Goal: Transaction & Acquisition: Obtain resource

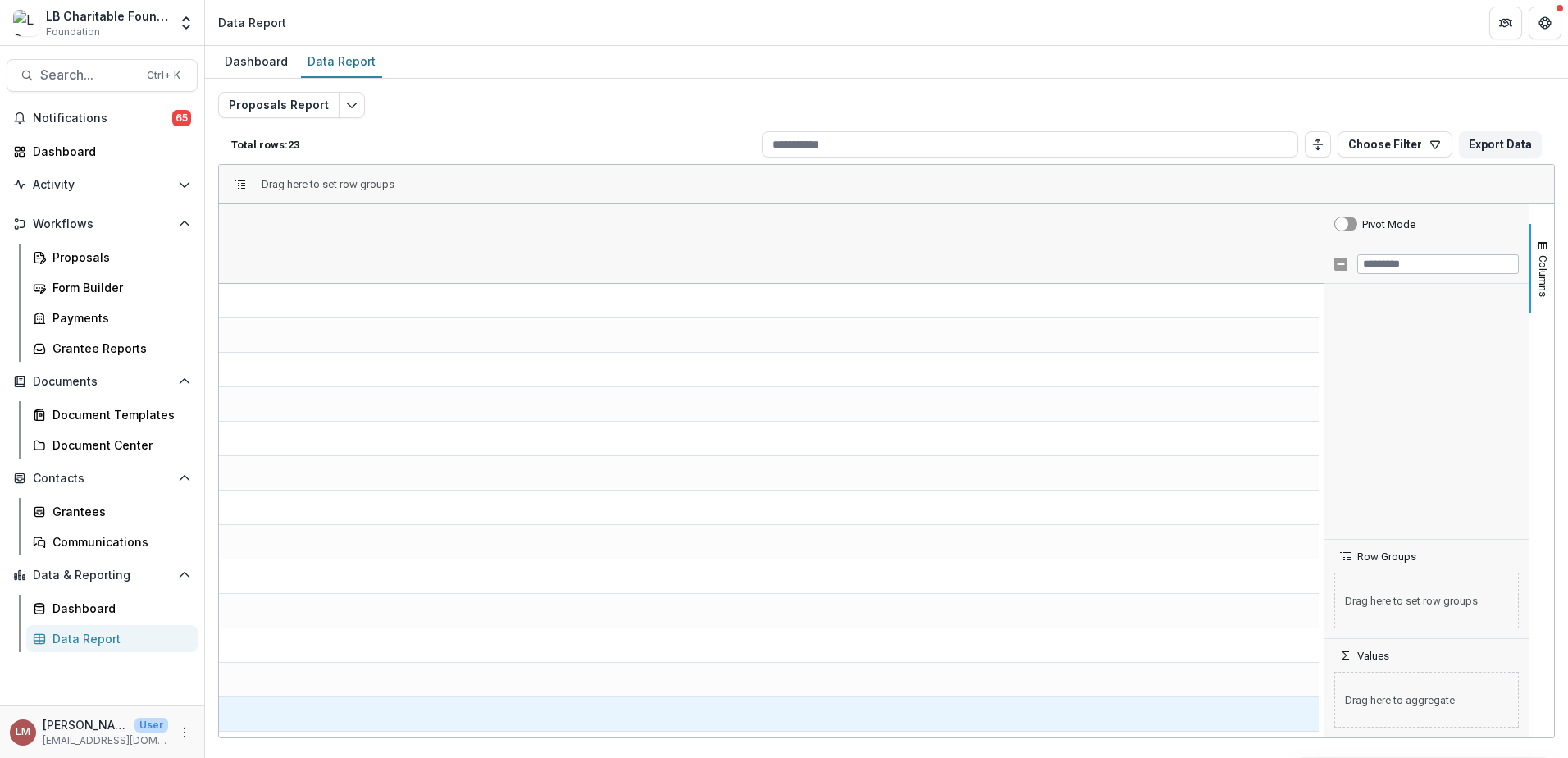
scroll to position [811, 0]
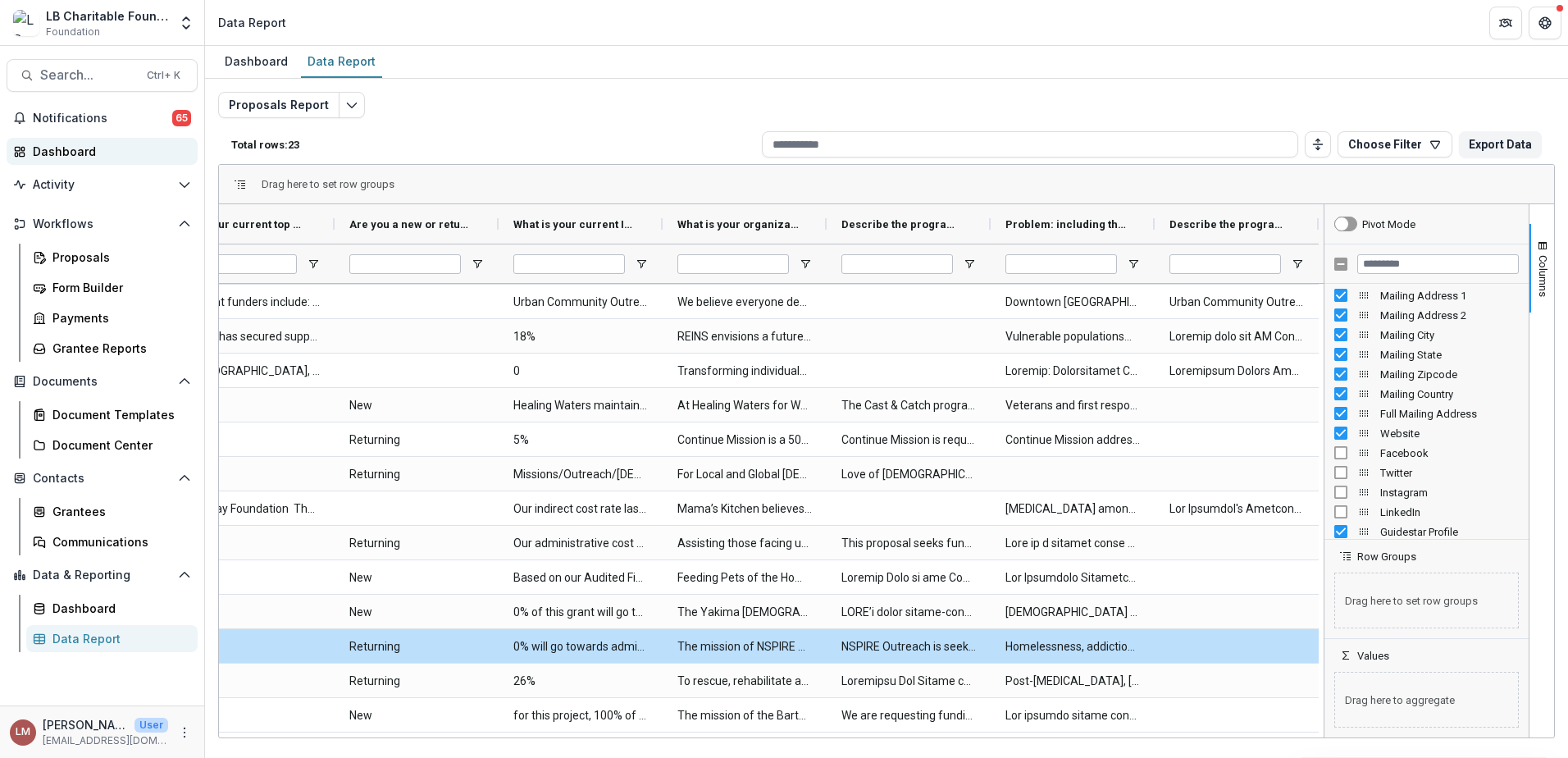
click at [73, 157] on div "Dashboard" at bounding box center [108, 151] width 151 height 17
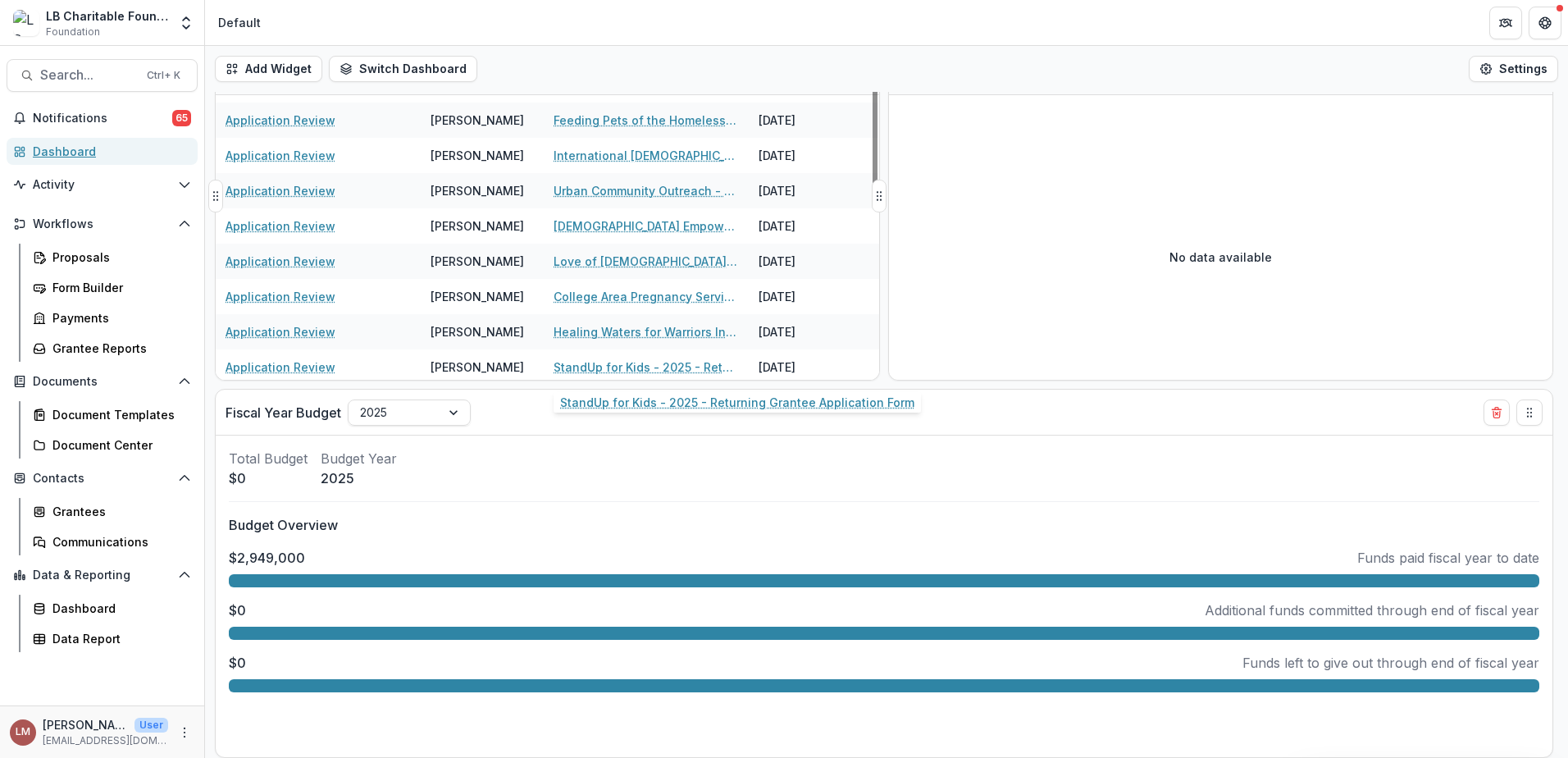
scroll to position [238, 0]
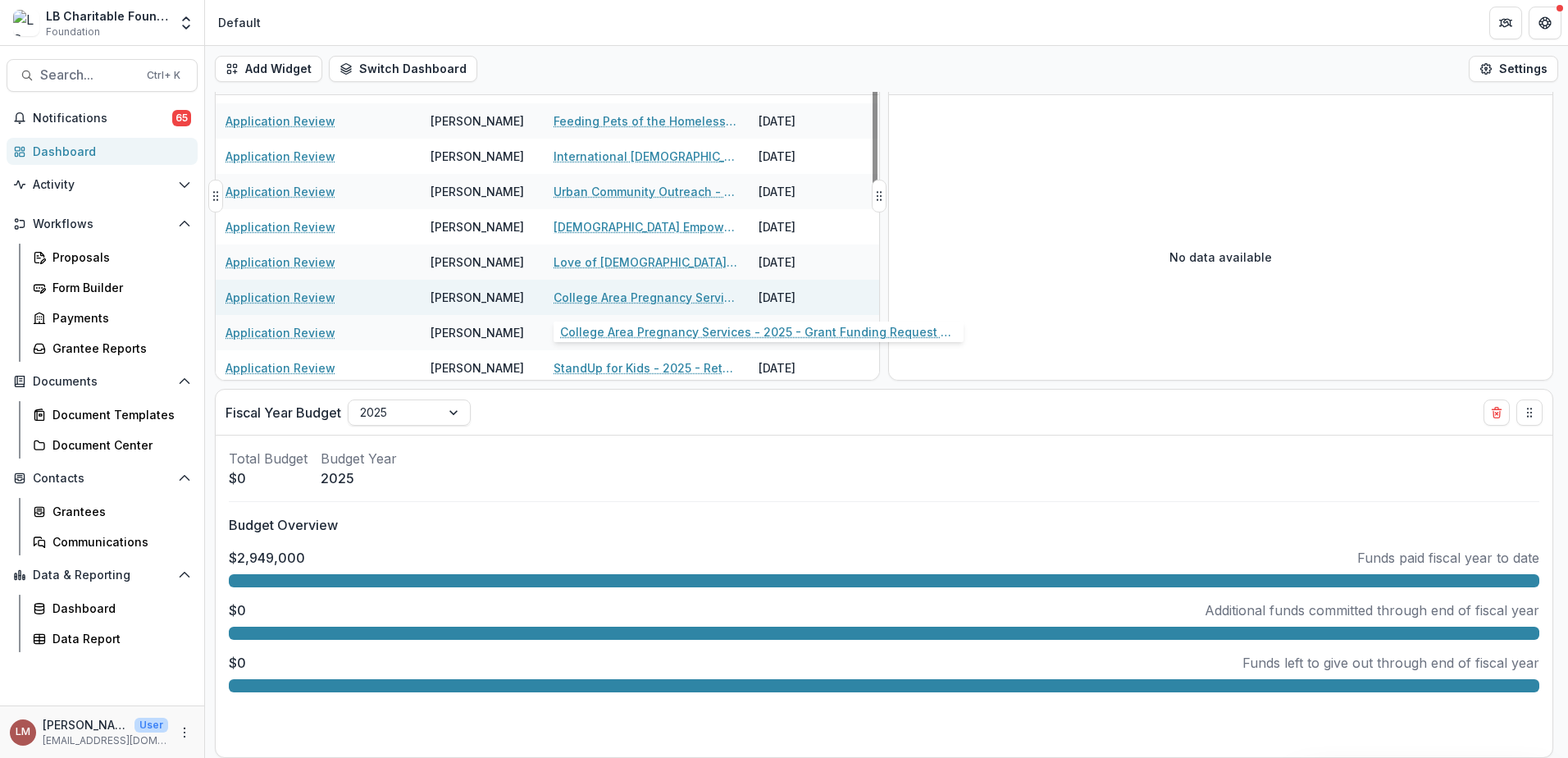
click at [598, 299] on link "College Area Pregnancy Services - 2025 - Grant Funding Request Requirements and…" at bounding box center [646, 296] width 185 height 17
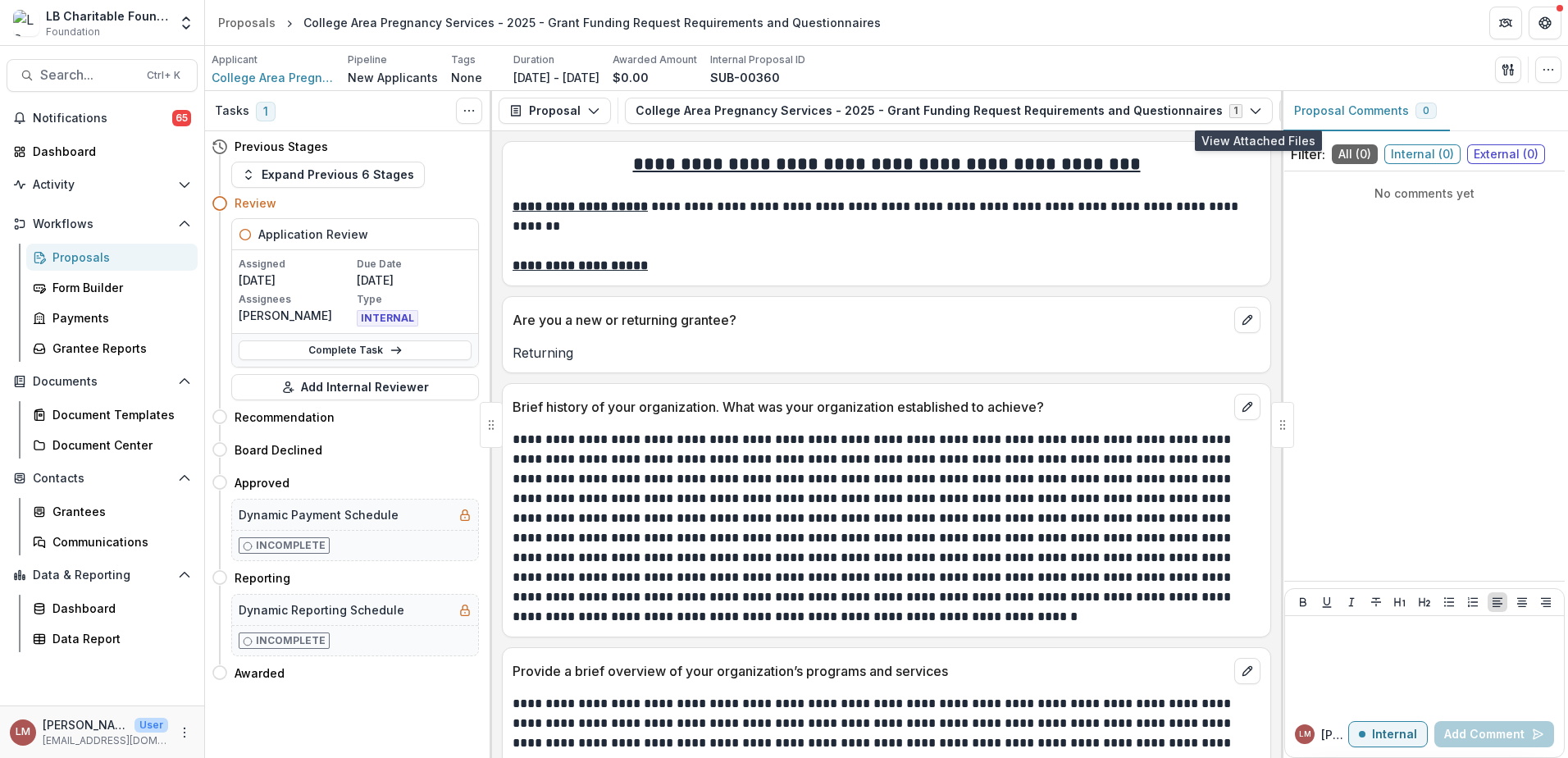
click at [1288, 112] on icon "View Attached Files" at bounding box center [1292, 111] width 9 height 10
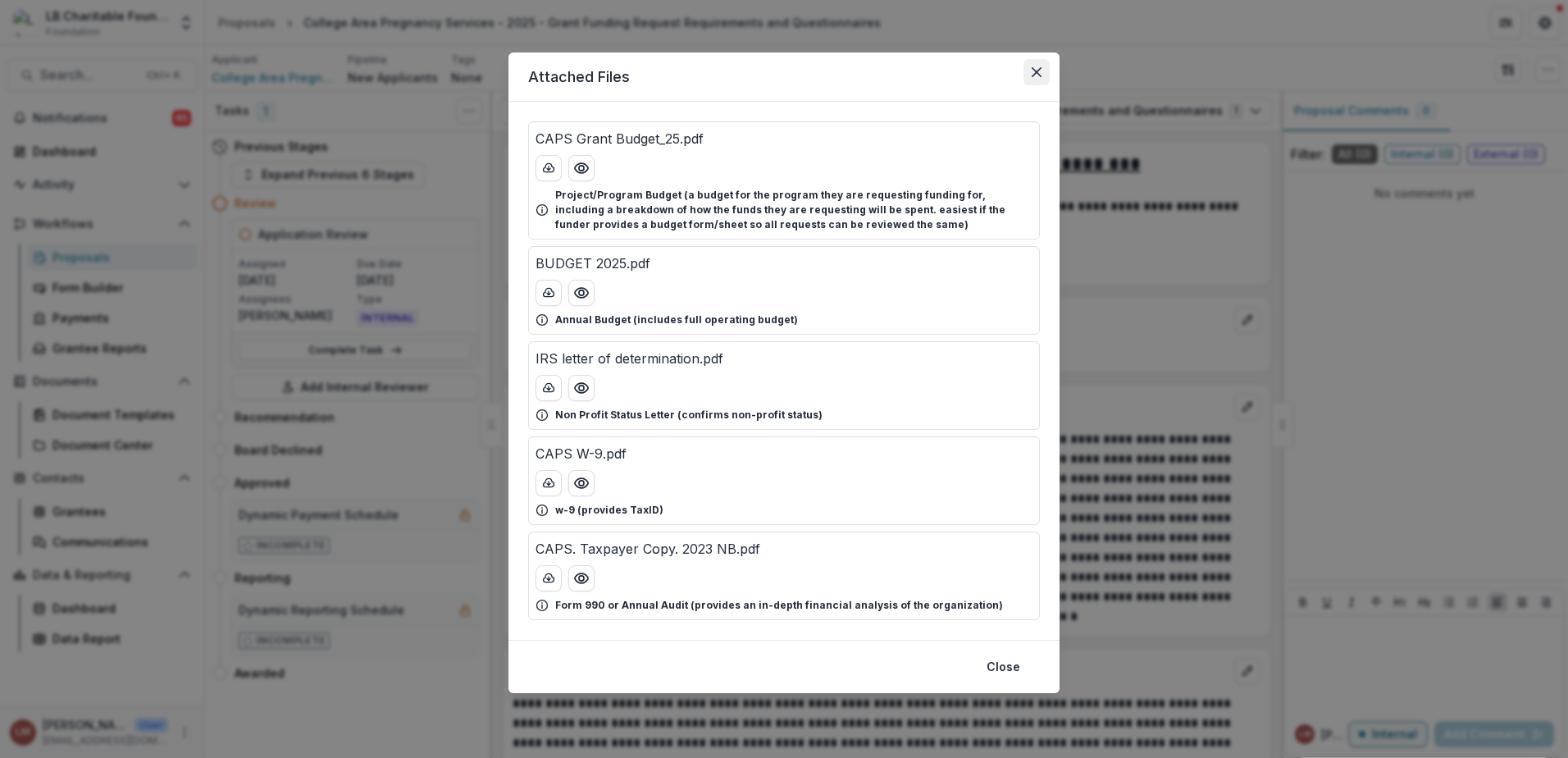
click at [1034, 69] on icon "Close" at bounding box center [1037, 72] width 10 height 10
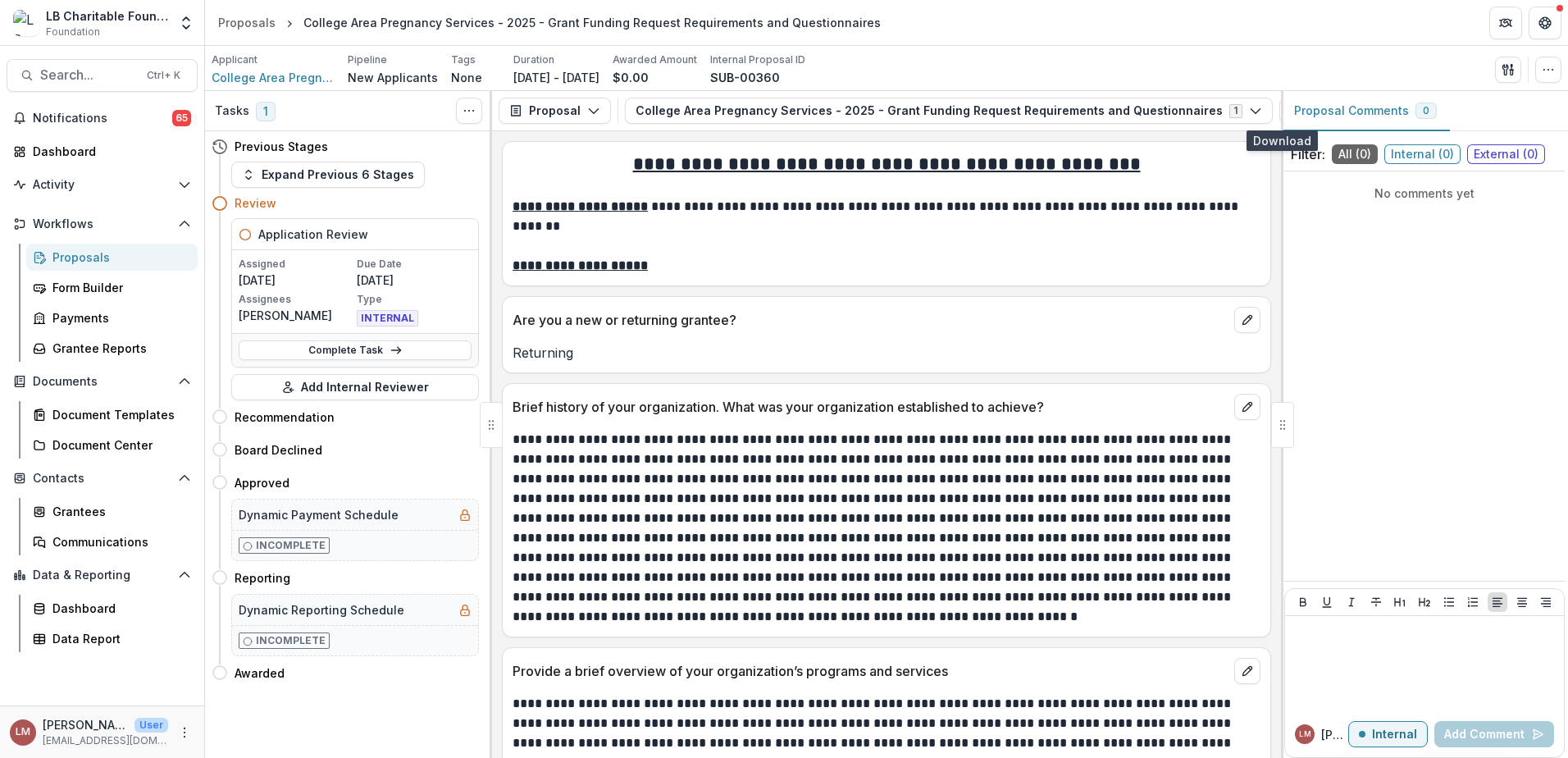
click at [1313, 114] on icon "button" at bounding box center [1319, 111] width 11 height 8
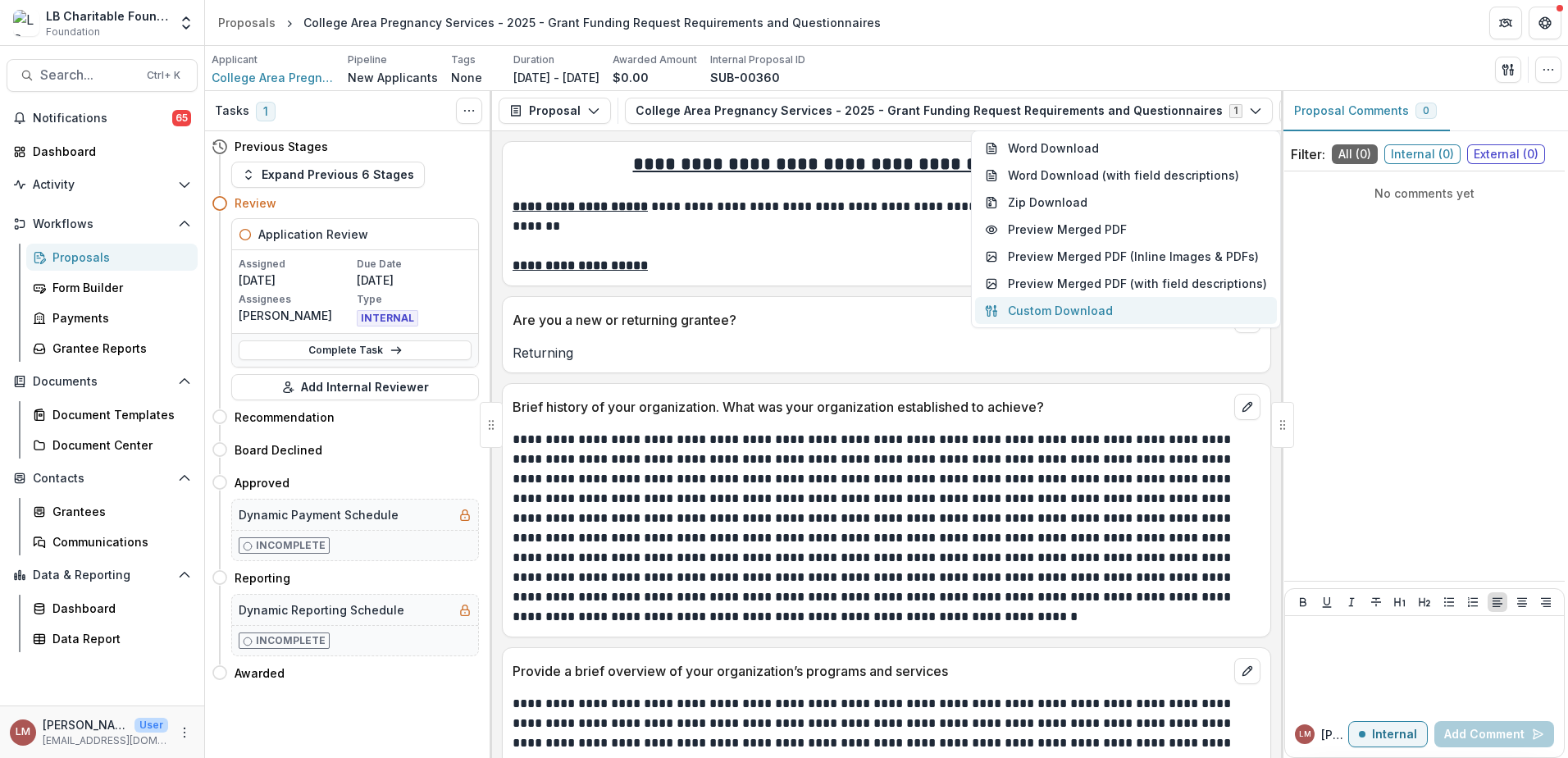
click at [1071, 315] on button "Custom Download" at bounding box center [1125, 310] width 302 height 27
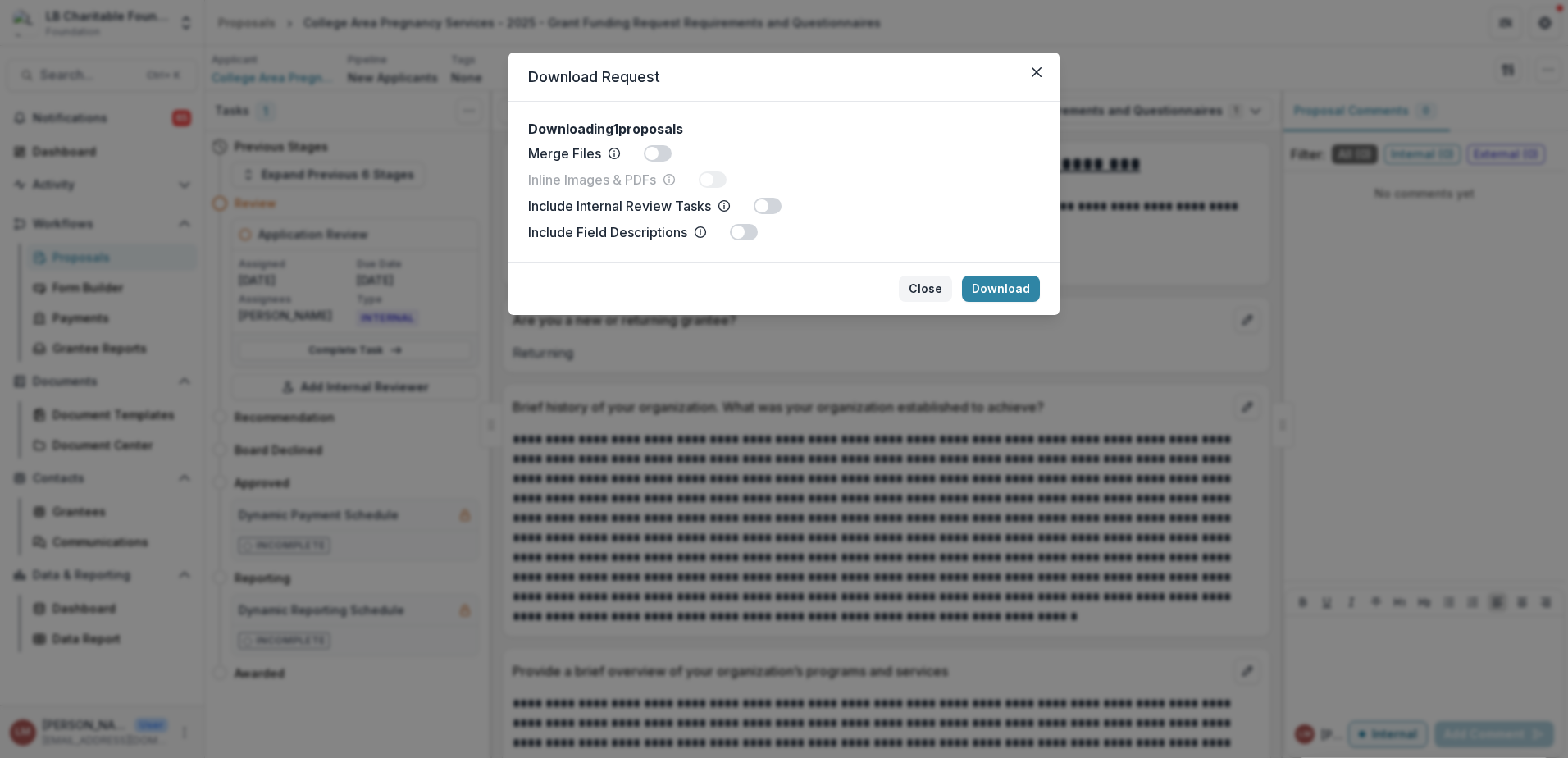
click at [926, 287] on button "Close" at bounding box center [925, 288] width 54 height 26
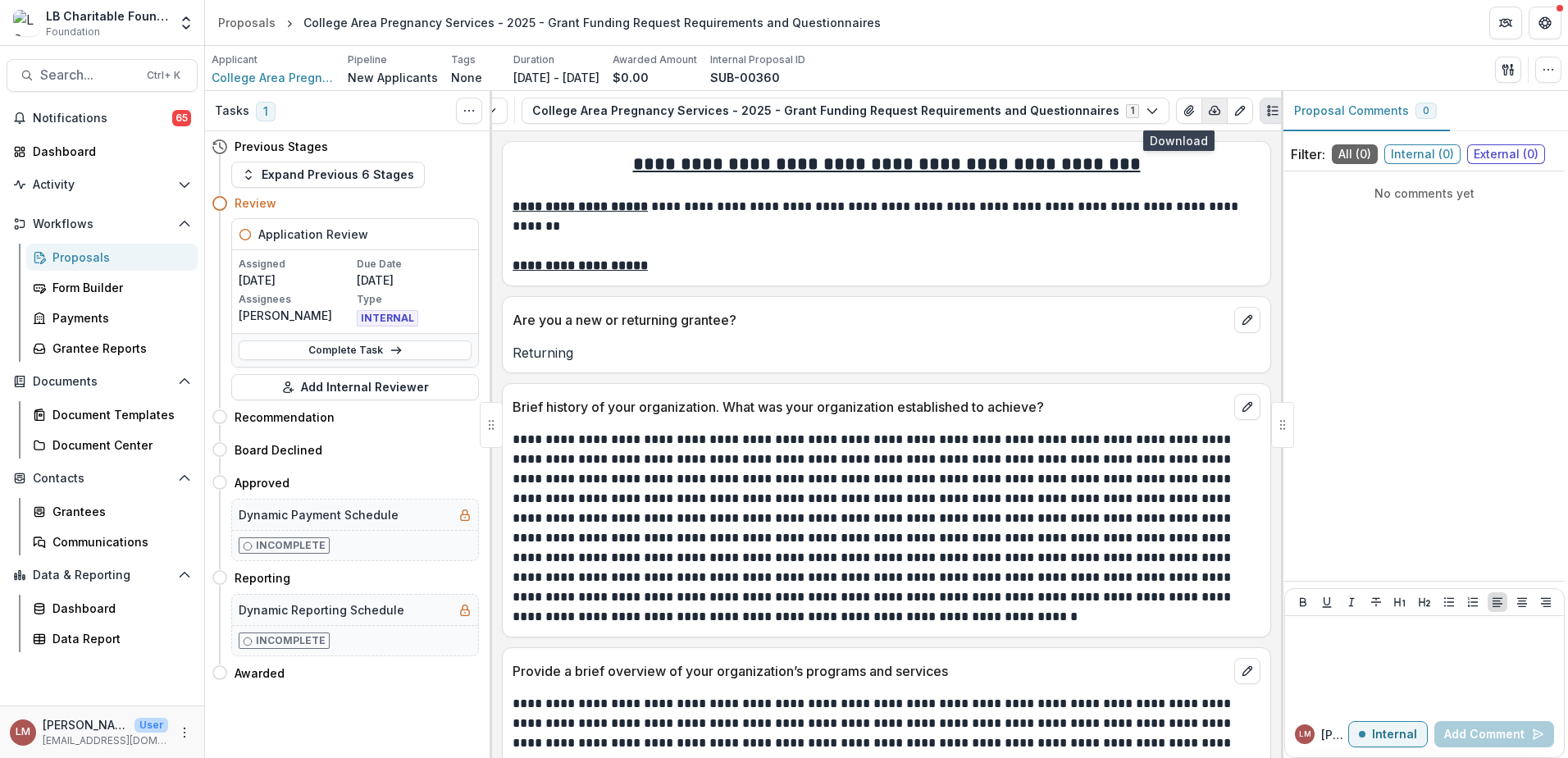
click at [1213, 112] on polyline "button" at bounding box center [1215, 112] width 4 height 2
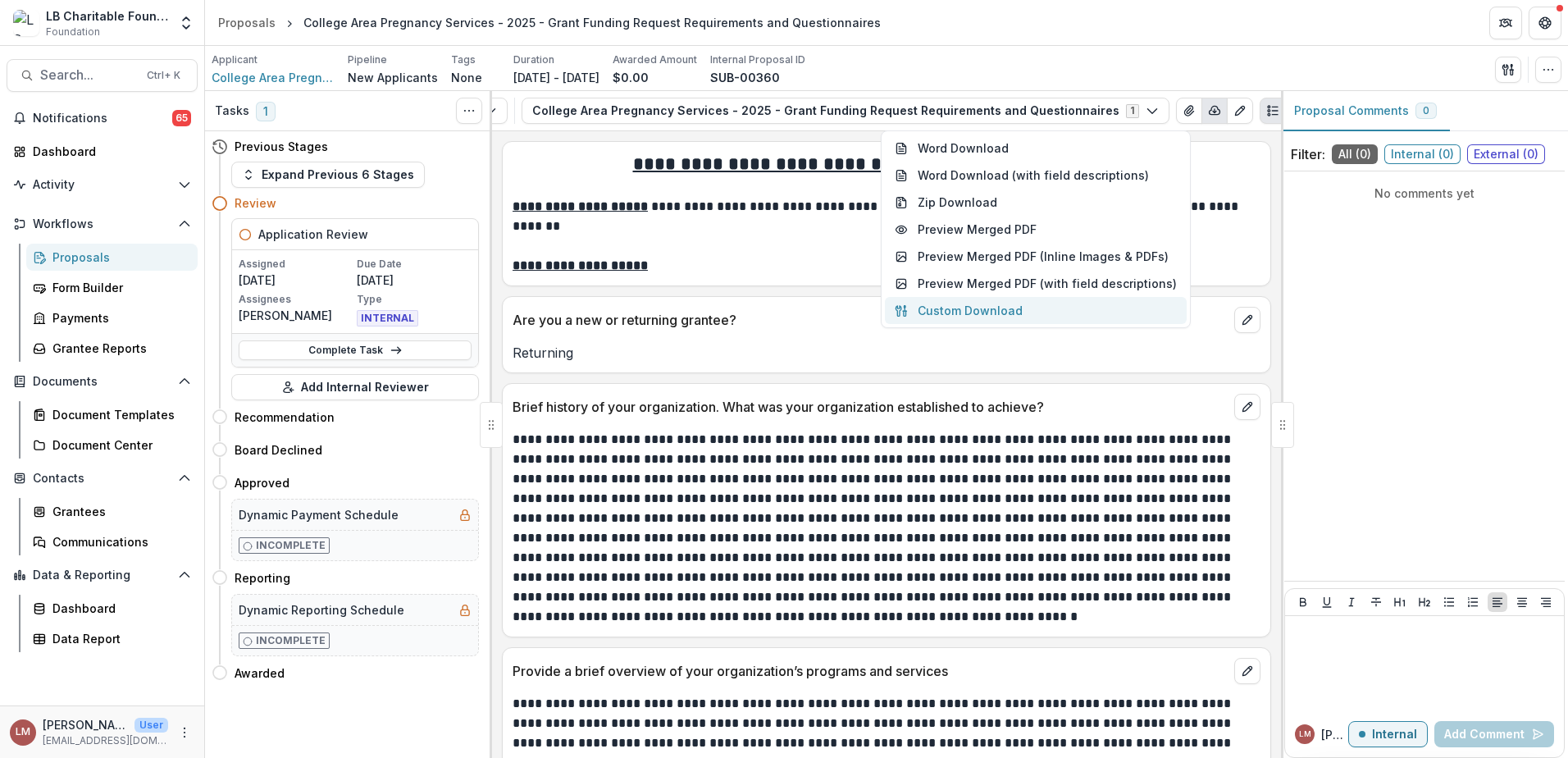
click at [1027, 306] on button "Custom Download" at bounding box center [1036, 310] width 302 height 27
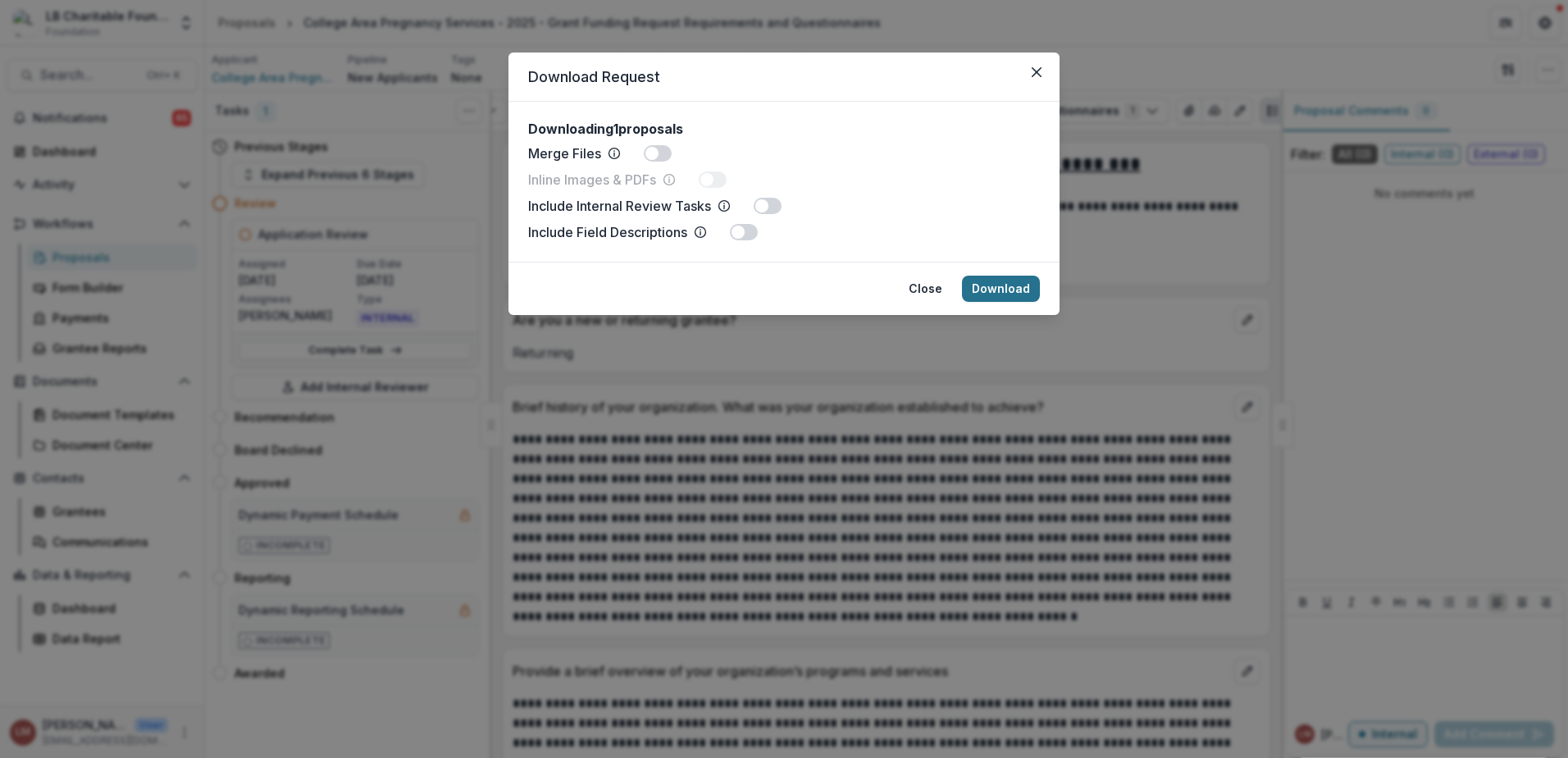
click at [1012, 290] on button "Download" at bounding box center [1001, 288] width 78 height 26
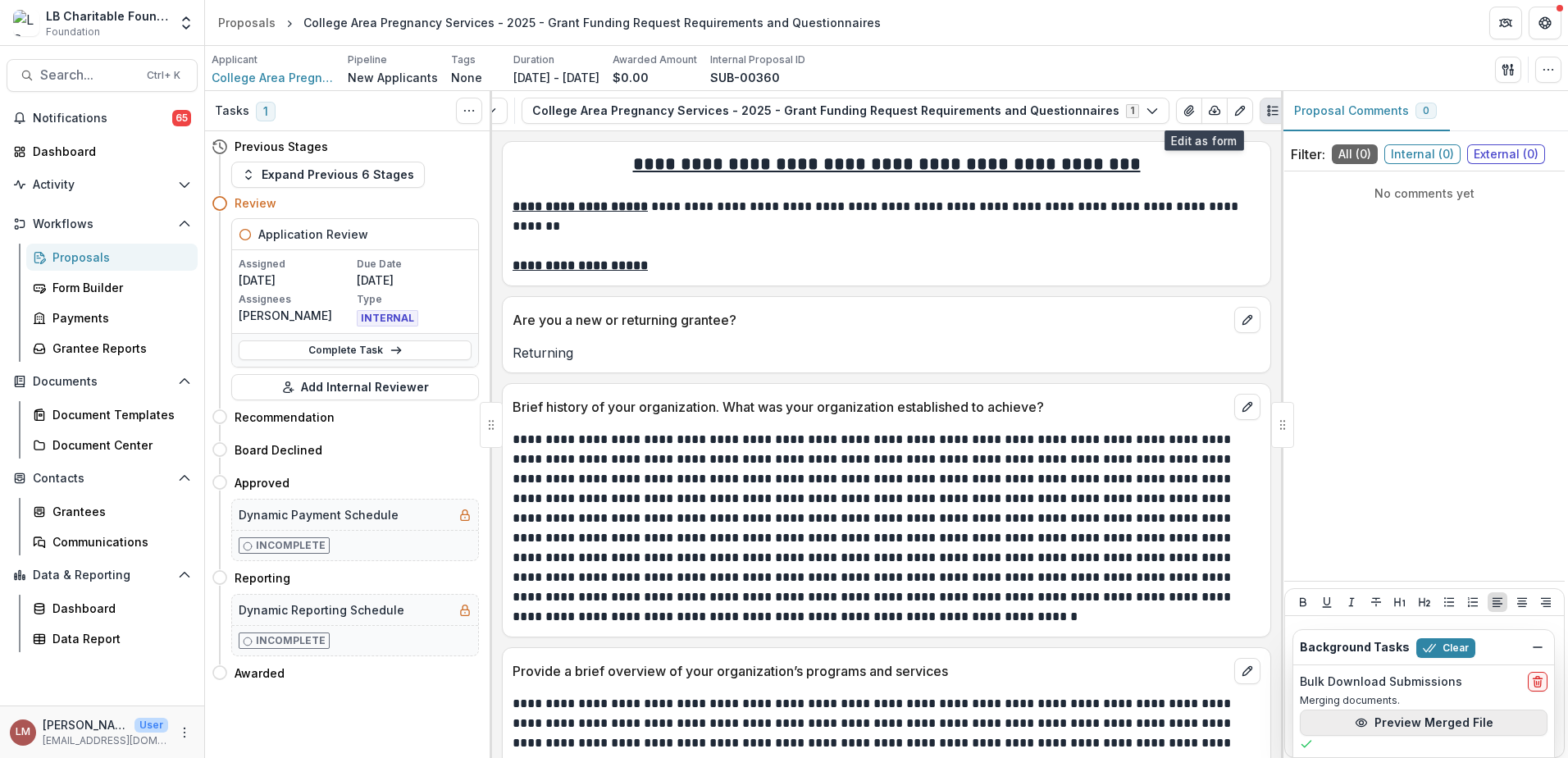
click at [1423, 724] on button "Preview Merged File" at bounding box center [1424, 722] width 248 height 26
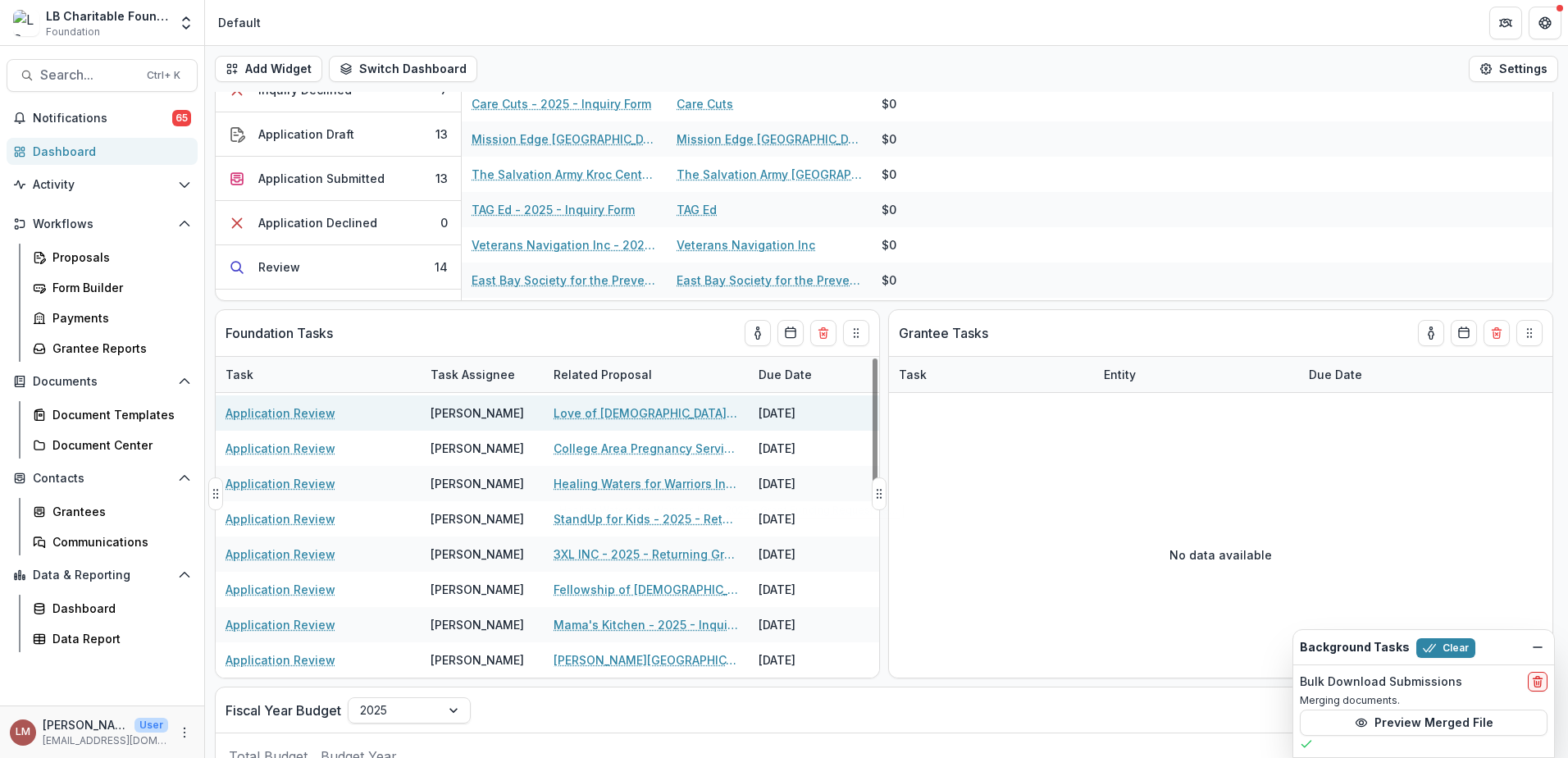
scroll to position [172, 0]
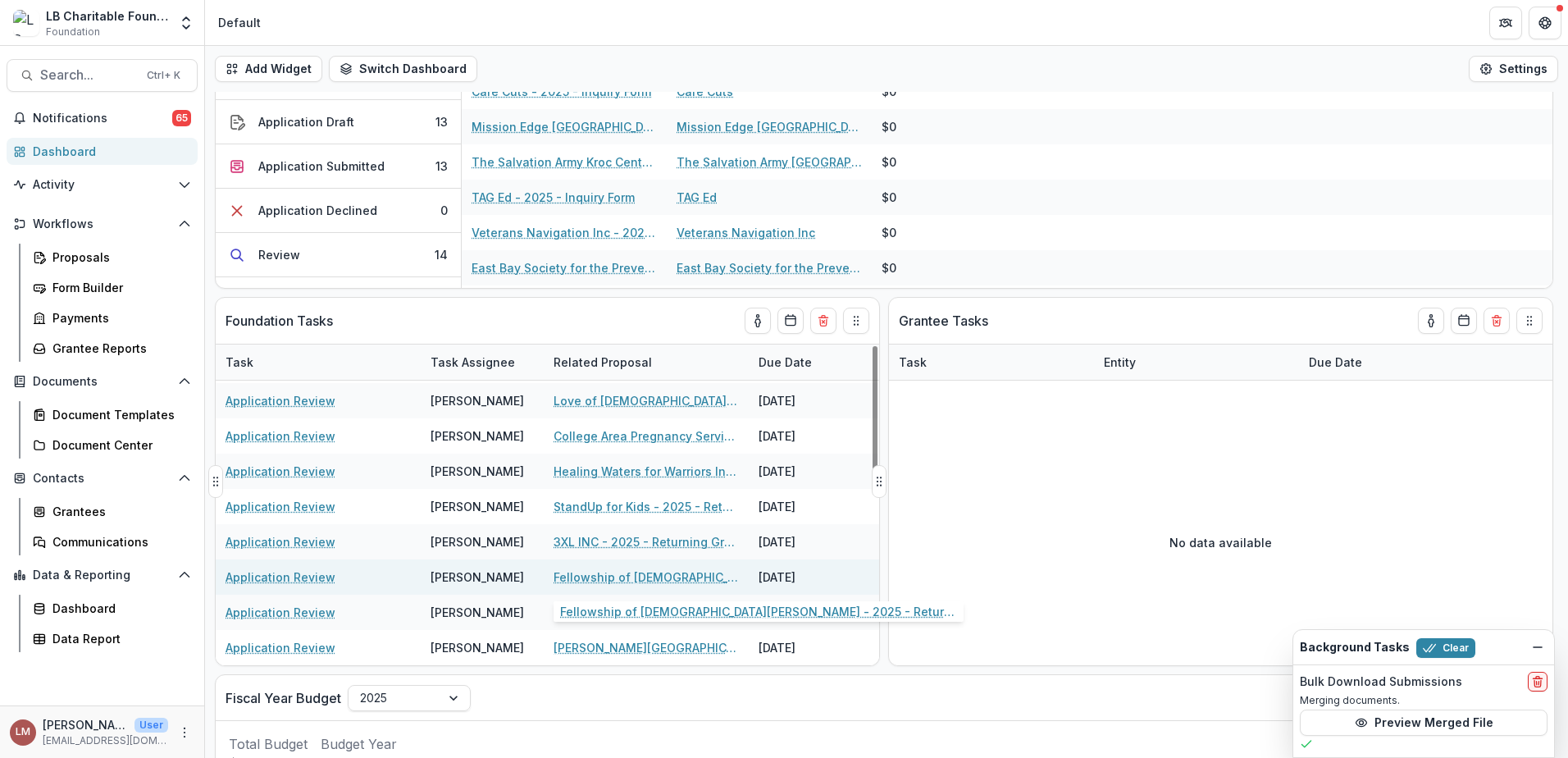
click at [628, 573] on link "Fellowship of [DEMOGRAPHIC_DATA][PERSON_NAME] - 2025 - Returning Grantee Applic…" at bounding box center [646, 577] width 185 height 17
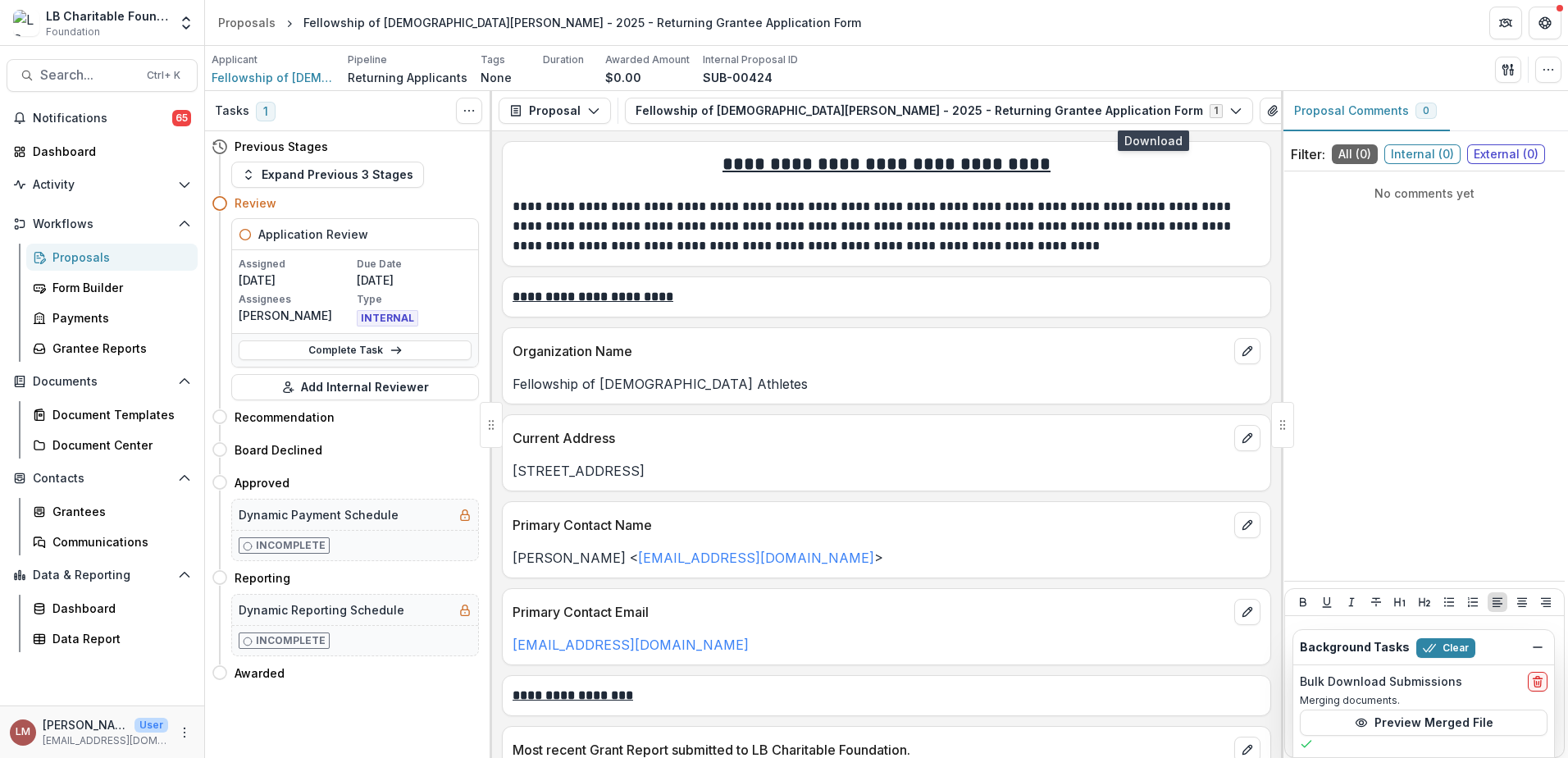
click at [1291, 110] on icon "button" at bounding box center [1298, 111] width 13 height 13
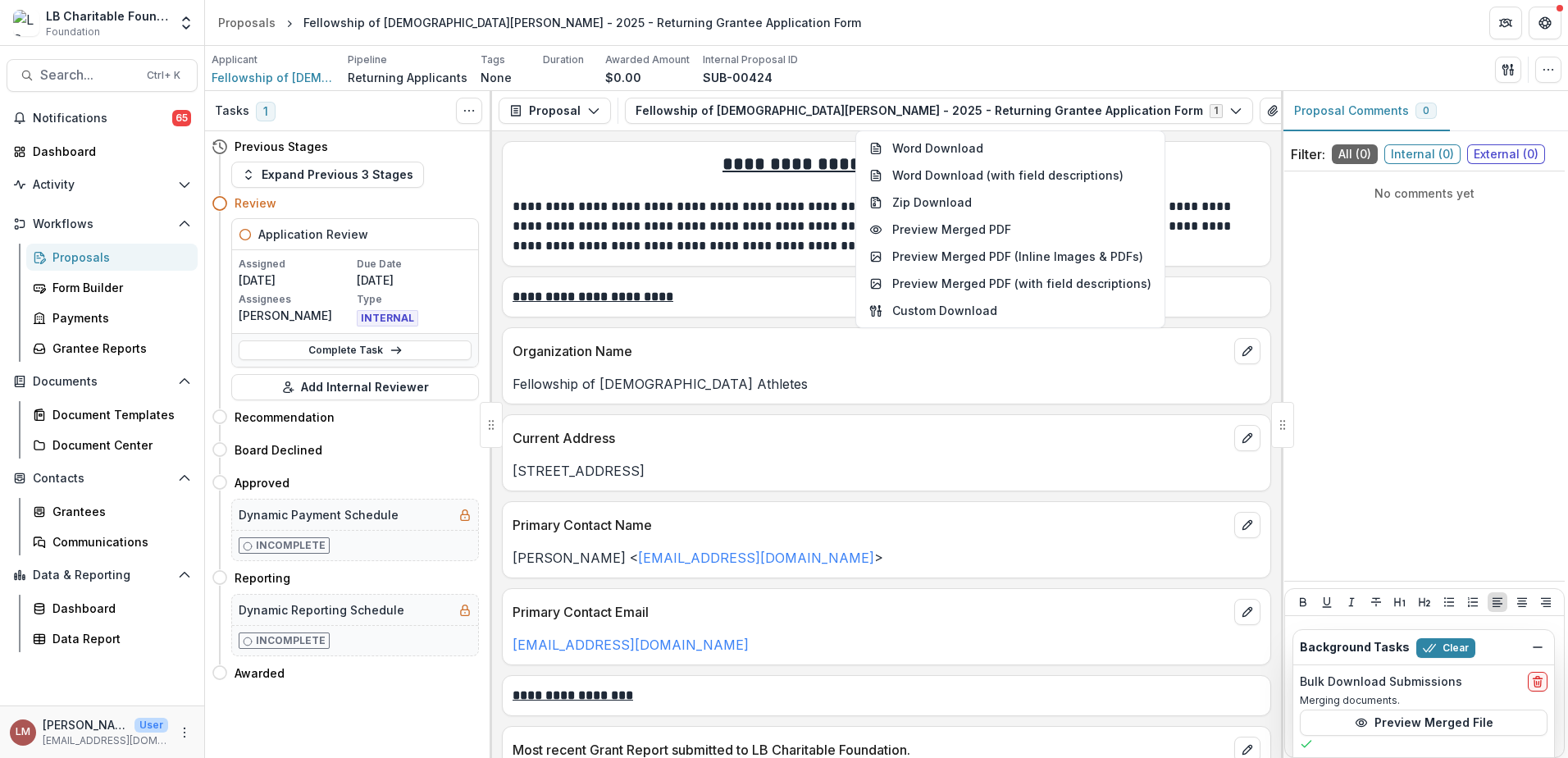
click at [930, 384] on p "Fellowship of [DEMOGRAPHIC_DATA] Athletes" at bounding box center [886, 384] width 748 height 20
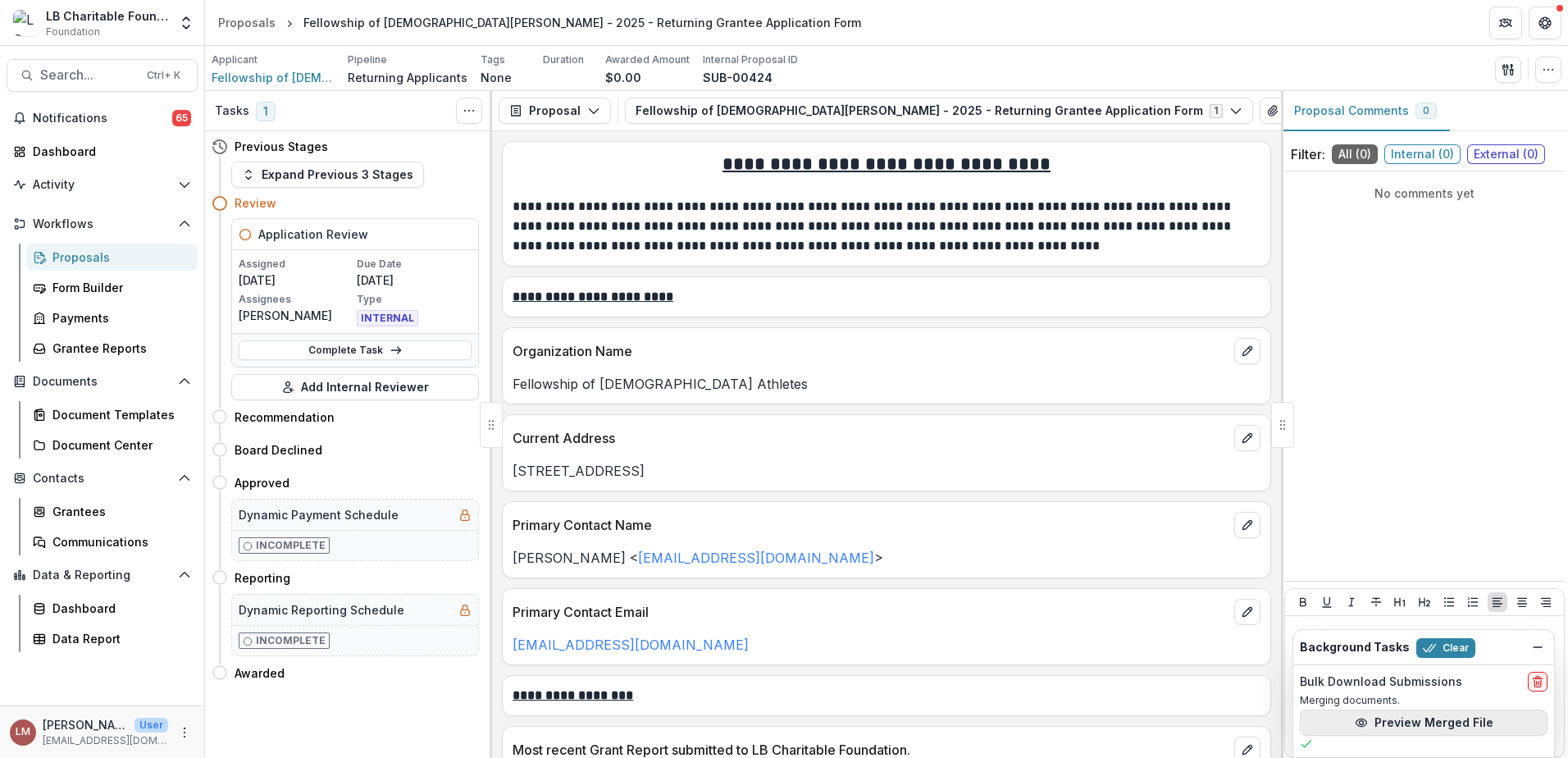
click at [1351, 718] on button "Preview Merged File" at bounding box center [1424, 722] width 248 height 26
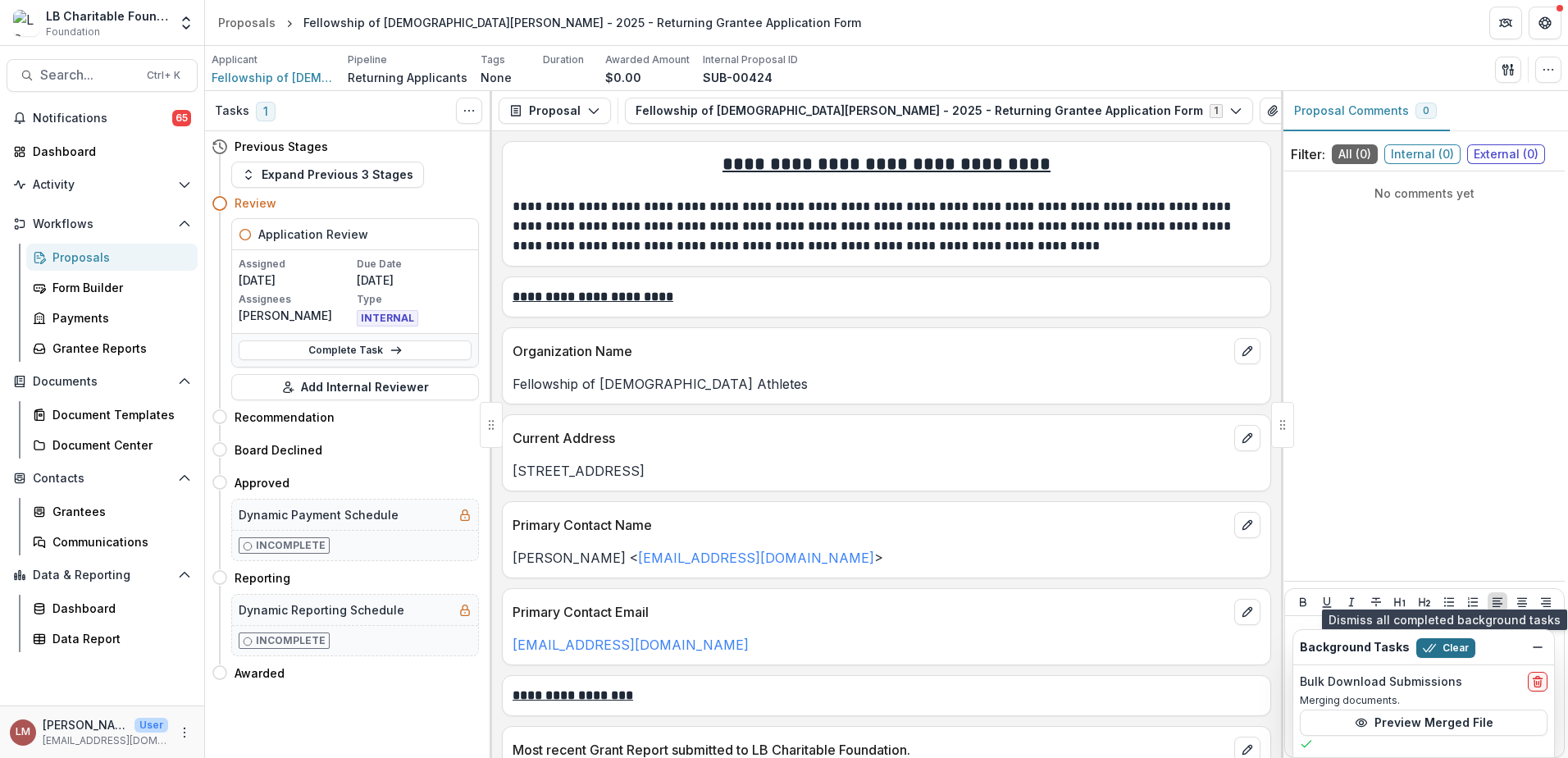
click at [1454, 650] on button "Clear" at bounding box center [1446, 648] width 59 height 20
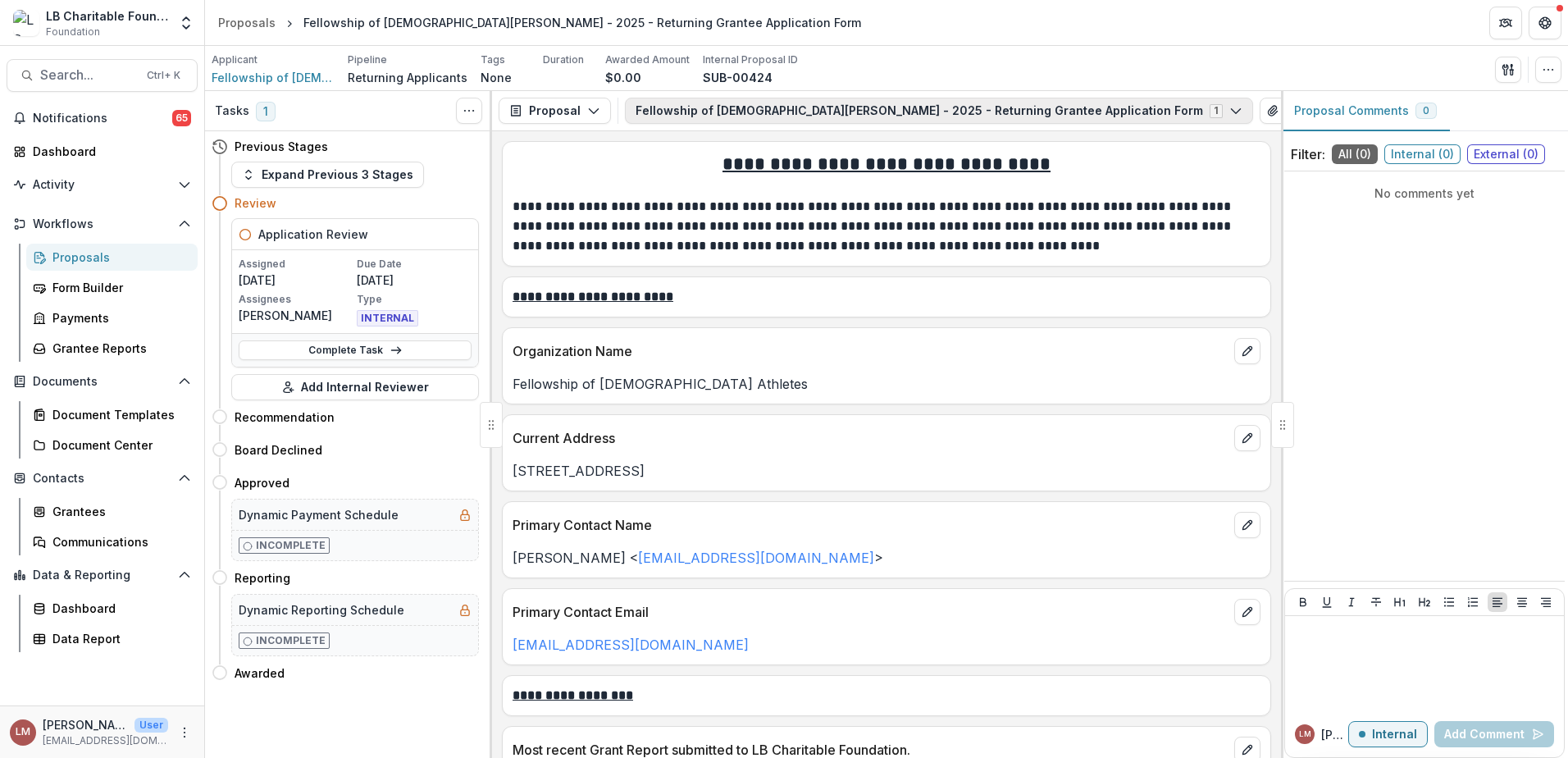
click at [1230, 111] on icon "button" at bounding box center [1236, 111] width 13 height 13
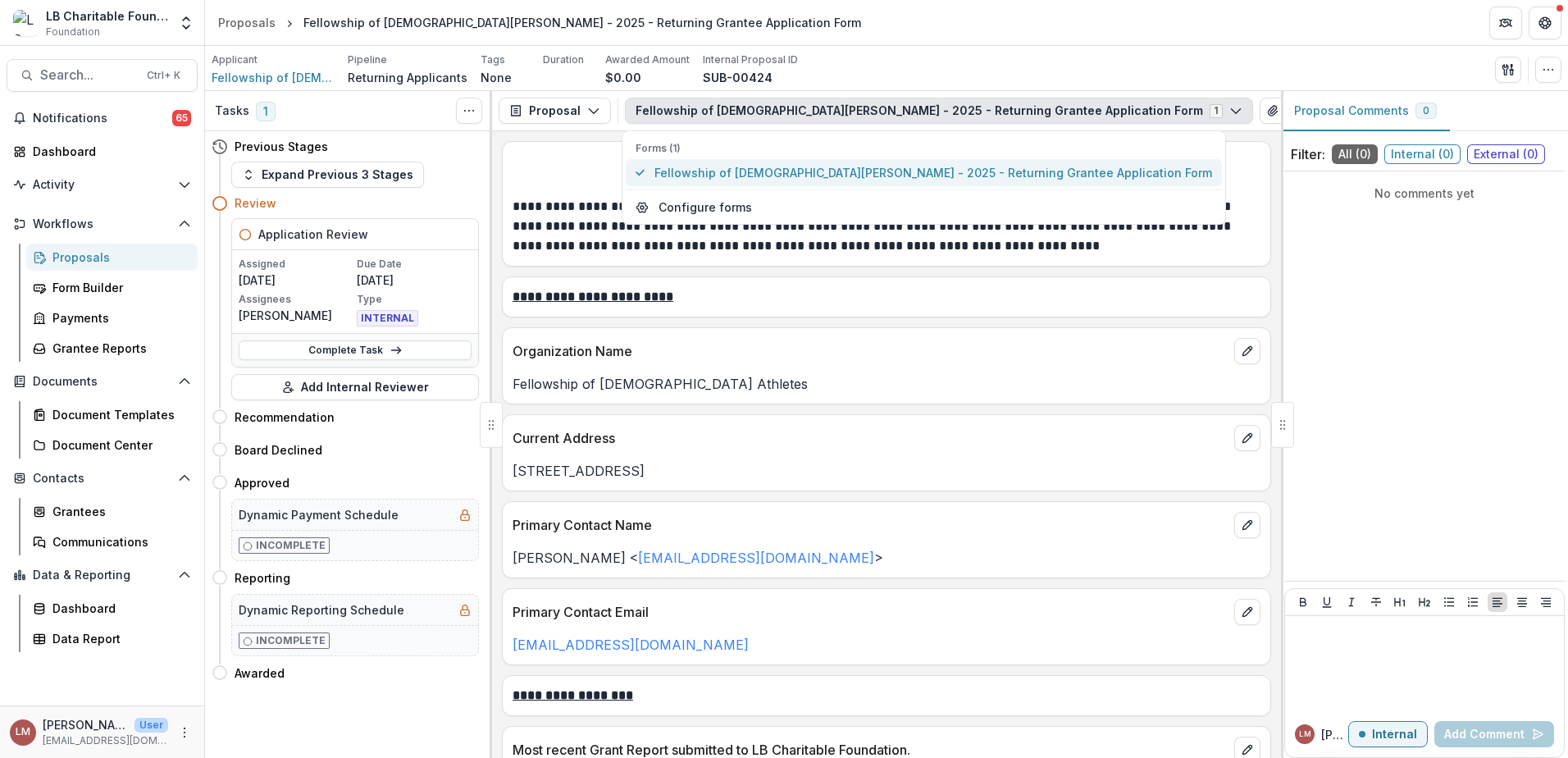
click at [964, 170] on span "Fellowship of [DEMOGRAPHIC_DATA][PERSON_NAME] - 2025 - Returning Grantee Applic…" at bounding box center [933, 172] width 558 height 17
click at [748, 174] on span "Fellowship of [DEMOGRAPHIC_DATA][PERSON_NAME] - 2025 - Returning Grantee Applic…" at bounding box center [933, 172] width 558 height 17
click at [768, 174] on span "Fellowship of [DEMOGRAPHIC_DATA][PERSON_NAME] - 2025 - Returning Grantee Applic…" at bounding box center [933, 172] width 558 height 17
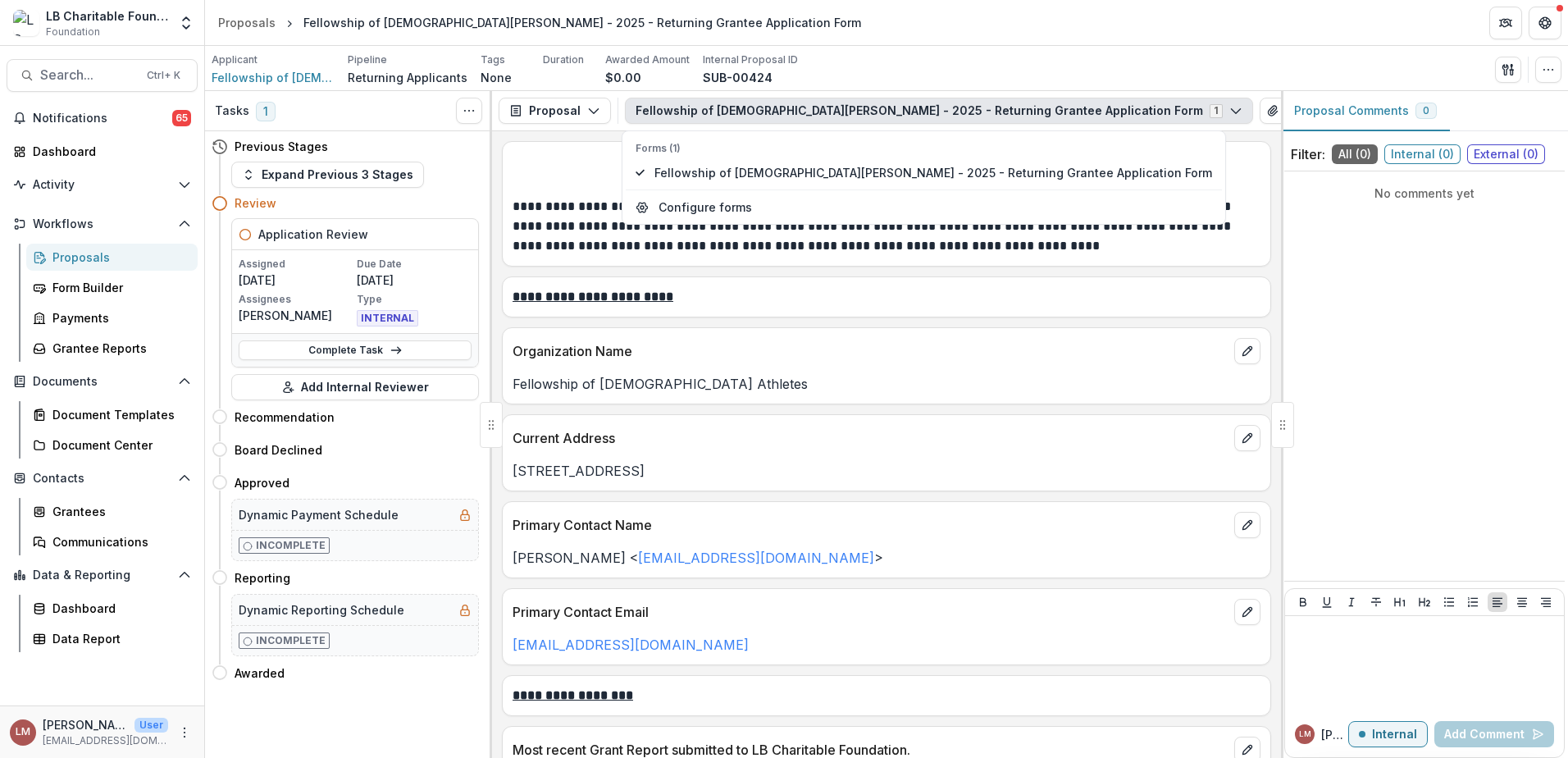
click at [1230, 111] on icon "button" at bounding box center [1236, 111] width 13 height 13
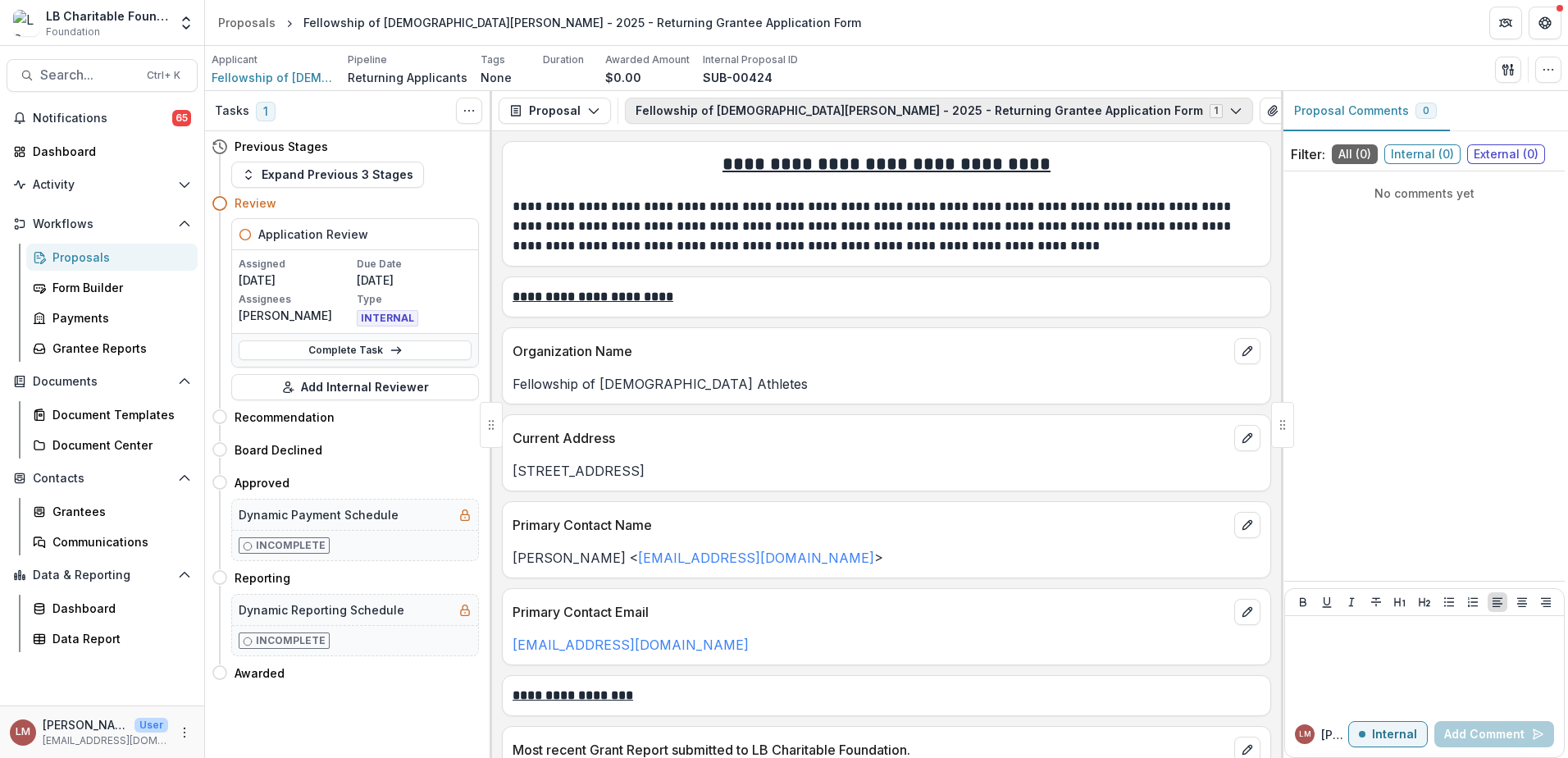
click at [1230, 111] on icon "button" at bounding box center [1236, 111] width 13 height 13
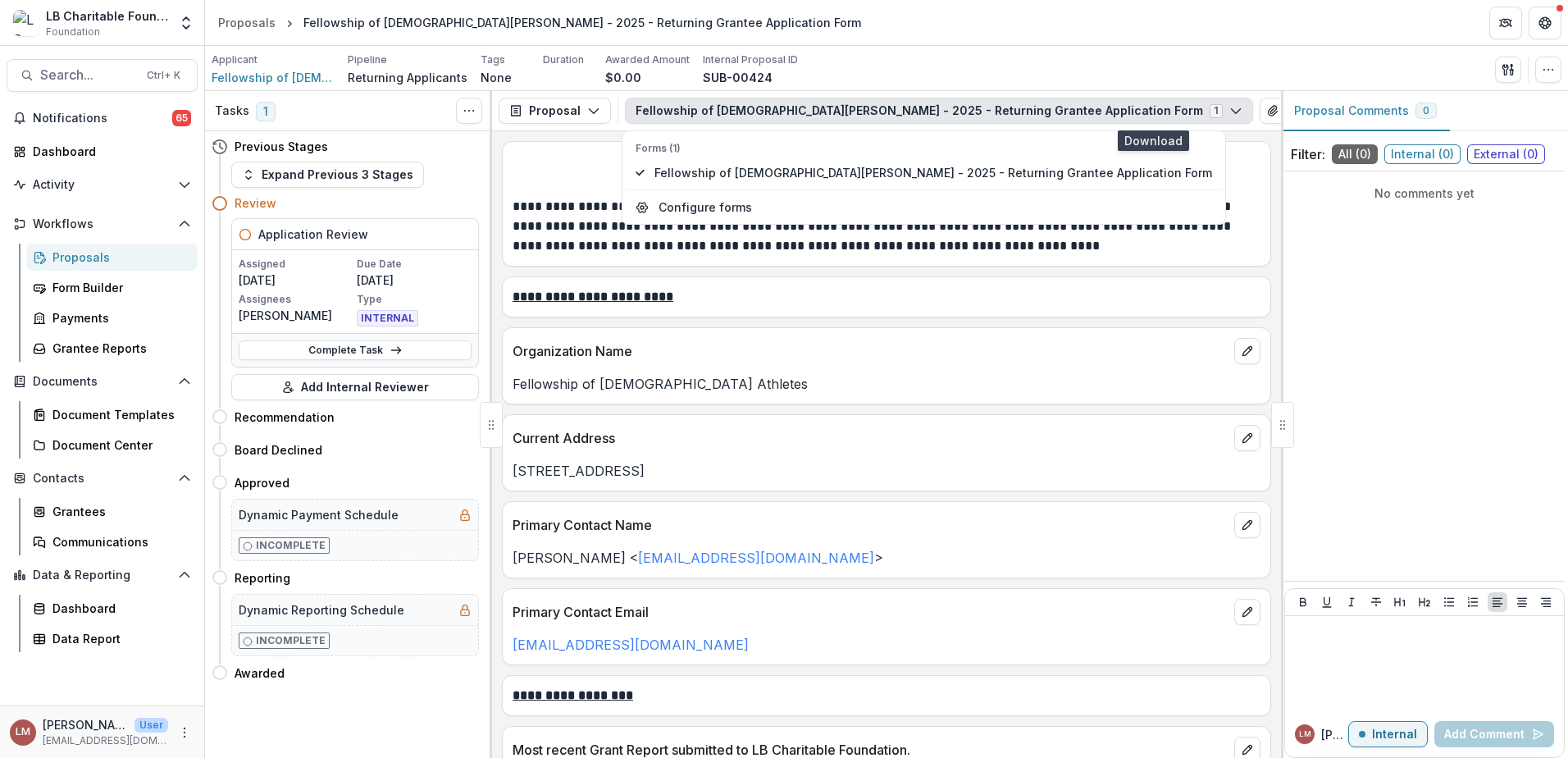
click at [1293, 109] on icon "button" at bounding box center [1299, 111] width 11 height 8
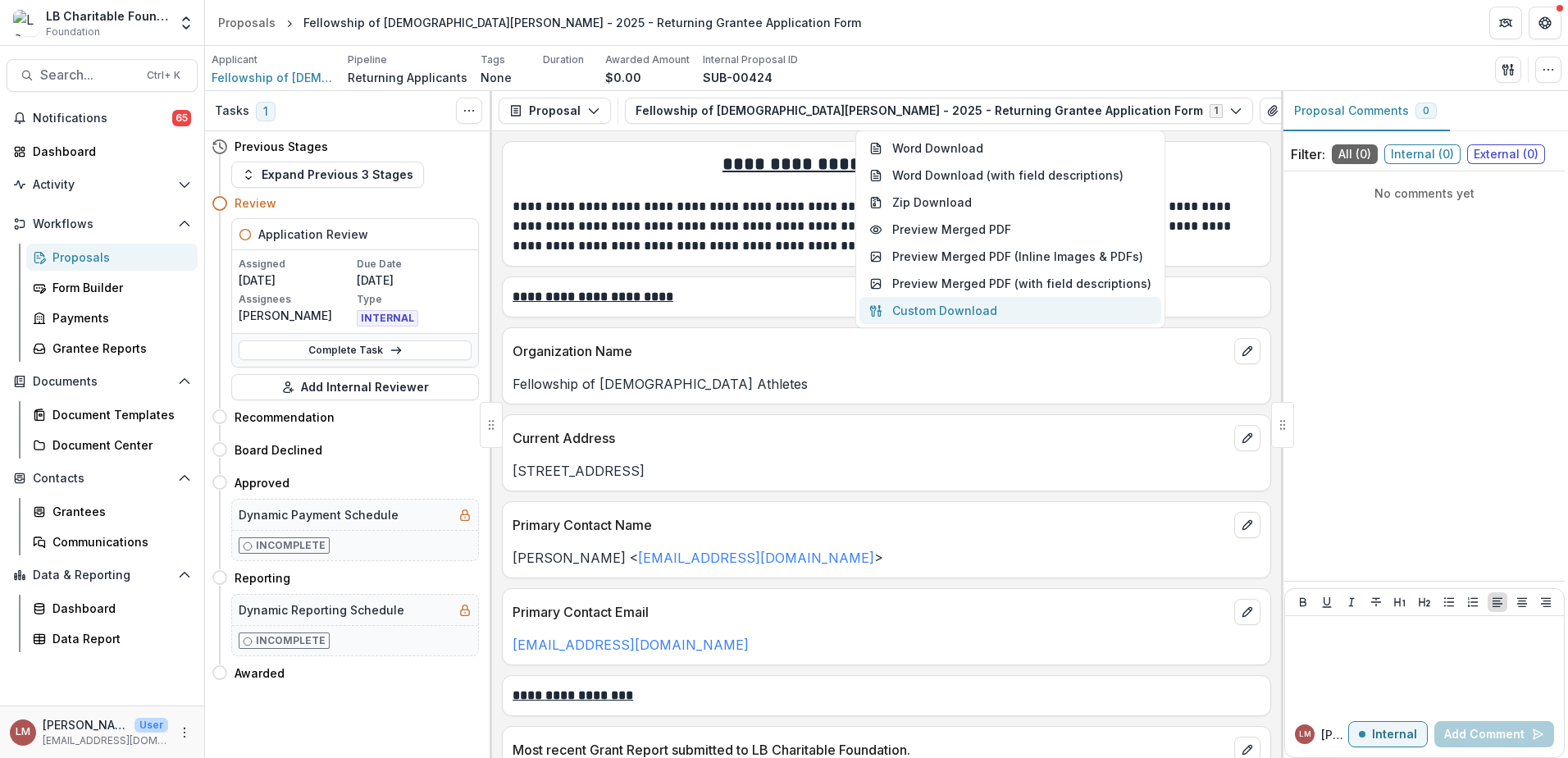
click at [940, 313] on button "Custom Download" at bounding box center [1010, 310] width 302 height 27
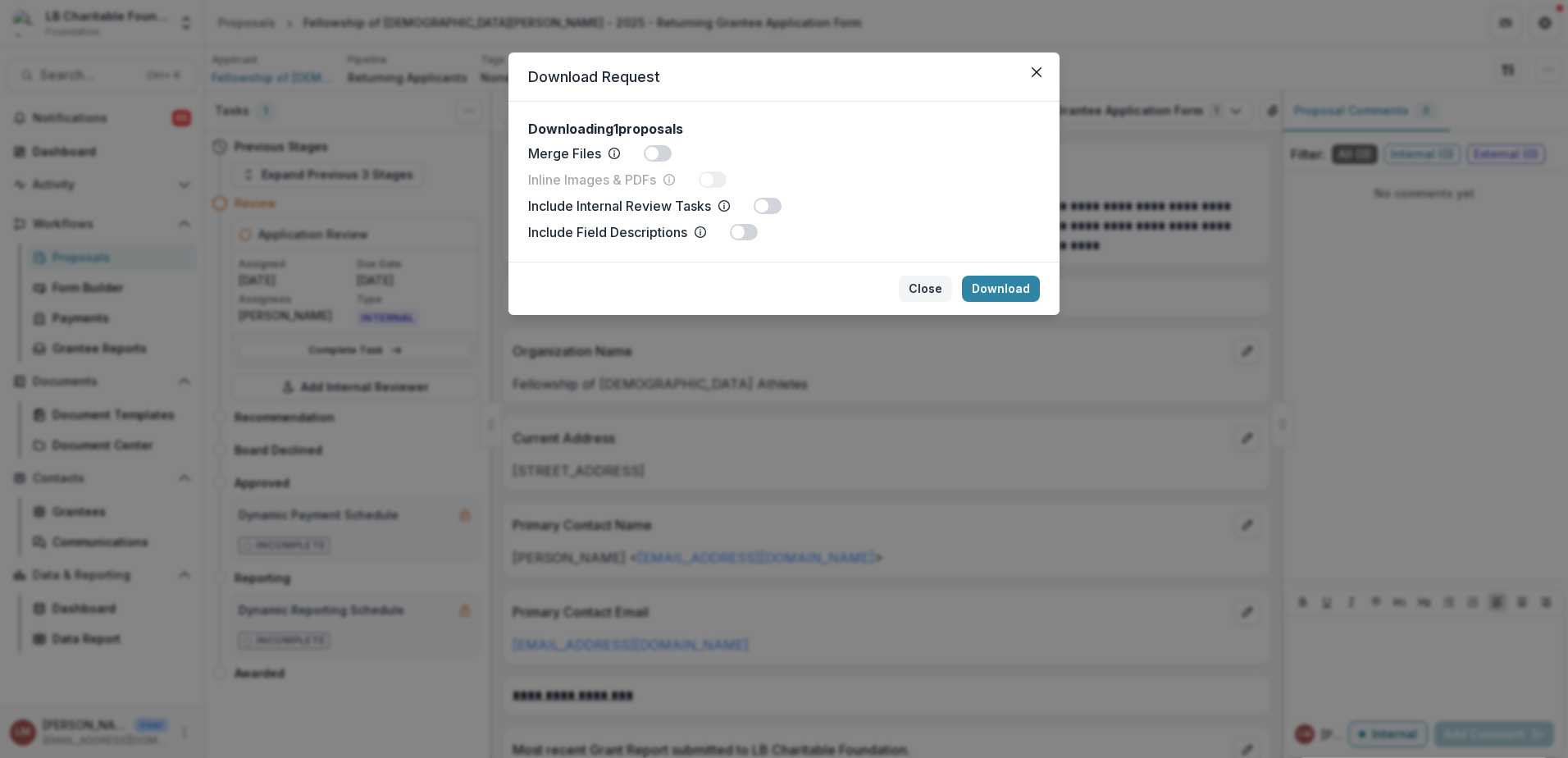
click at [937, 294] on button "Close" at bounding box center [925, 288] width 54 height 26
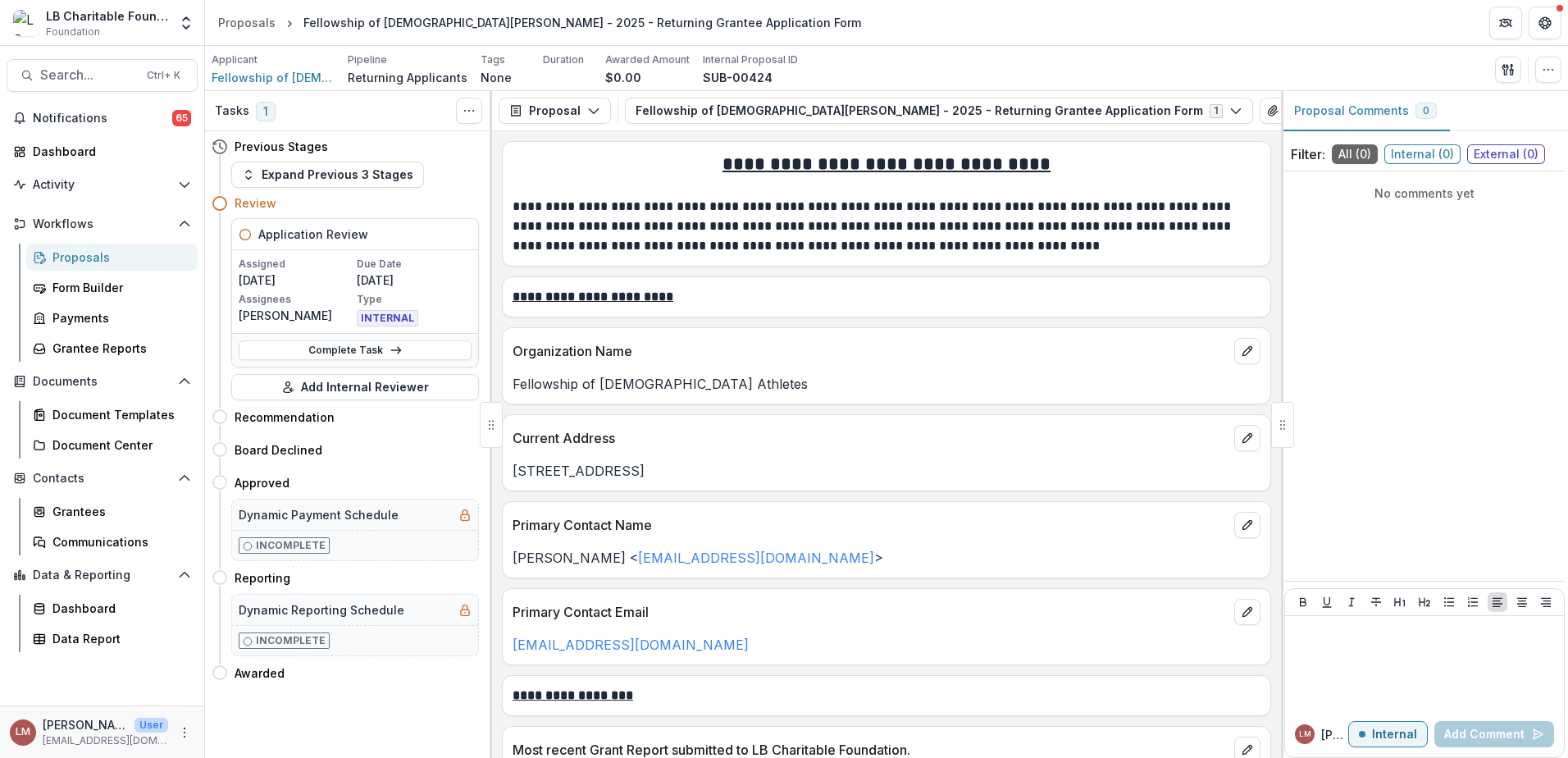
click at [1376, 108] on icon "PDF view" at bounding box center [1382, 111] width 13 height 13
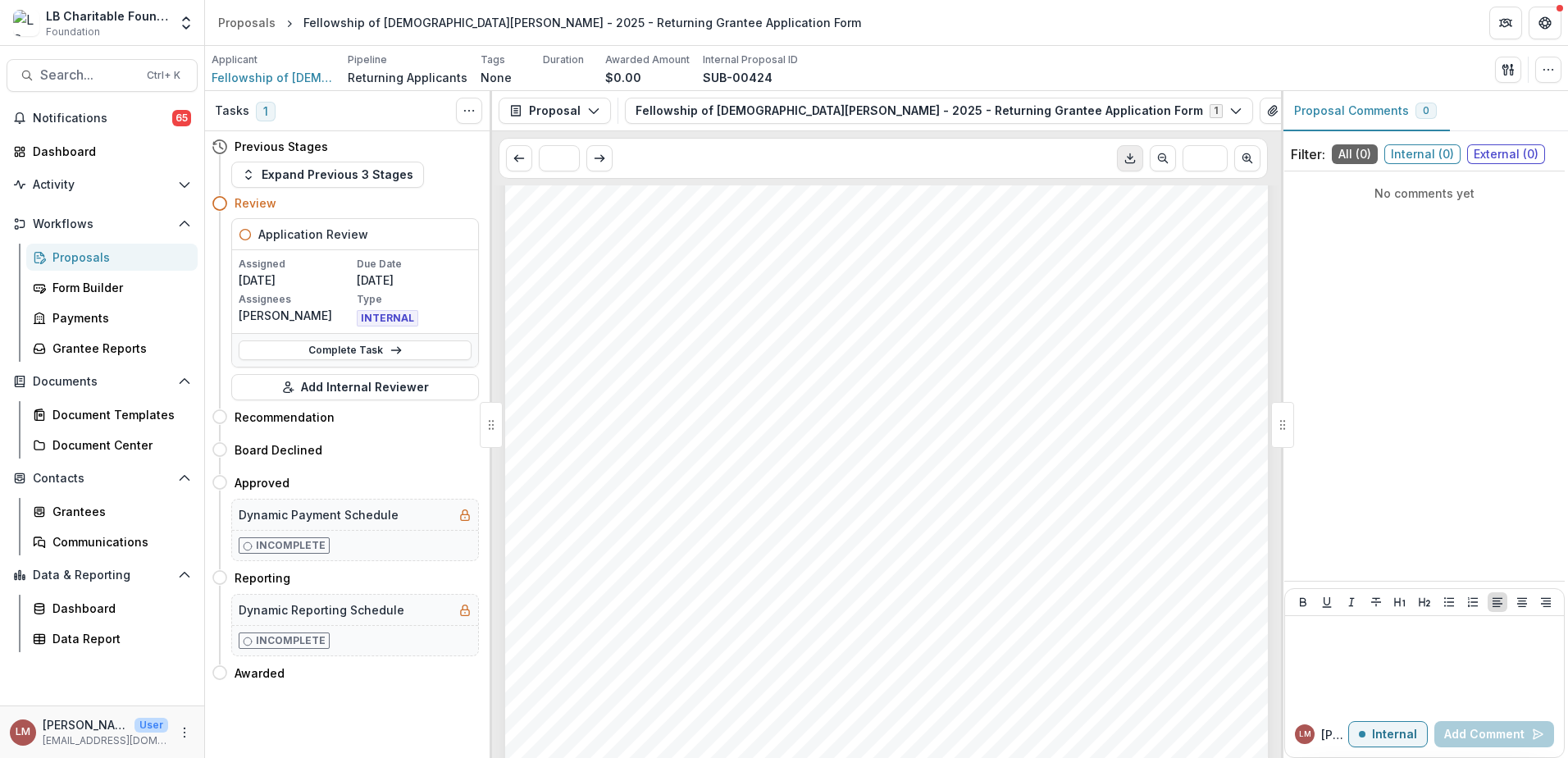
scroll to position [223, 0]
click at [1132, 155] on icon "Download PDF" at bounding box center [1130, 158] width 13 height 13
click at [989, 338] on div "Fellowship of [DEMOGRAPHIC_DATA] Athletes Fellowship of [DEMOGRAPHIC_DATA] Athl…" at bounding box center [886, 501] width 763 height 1079
click at [519, 158] on icon "Scroll to previous page" at bounding box center [519, 158] width 13 height 13
click at [515, 159] on polyline "Scroll to previous page" at bounding box center [516, 159] width 4 height 6
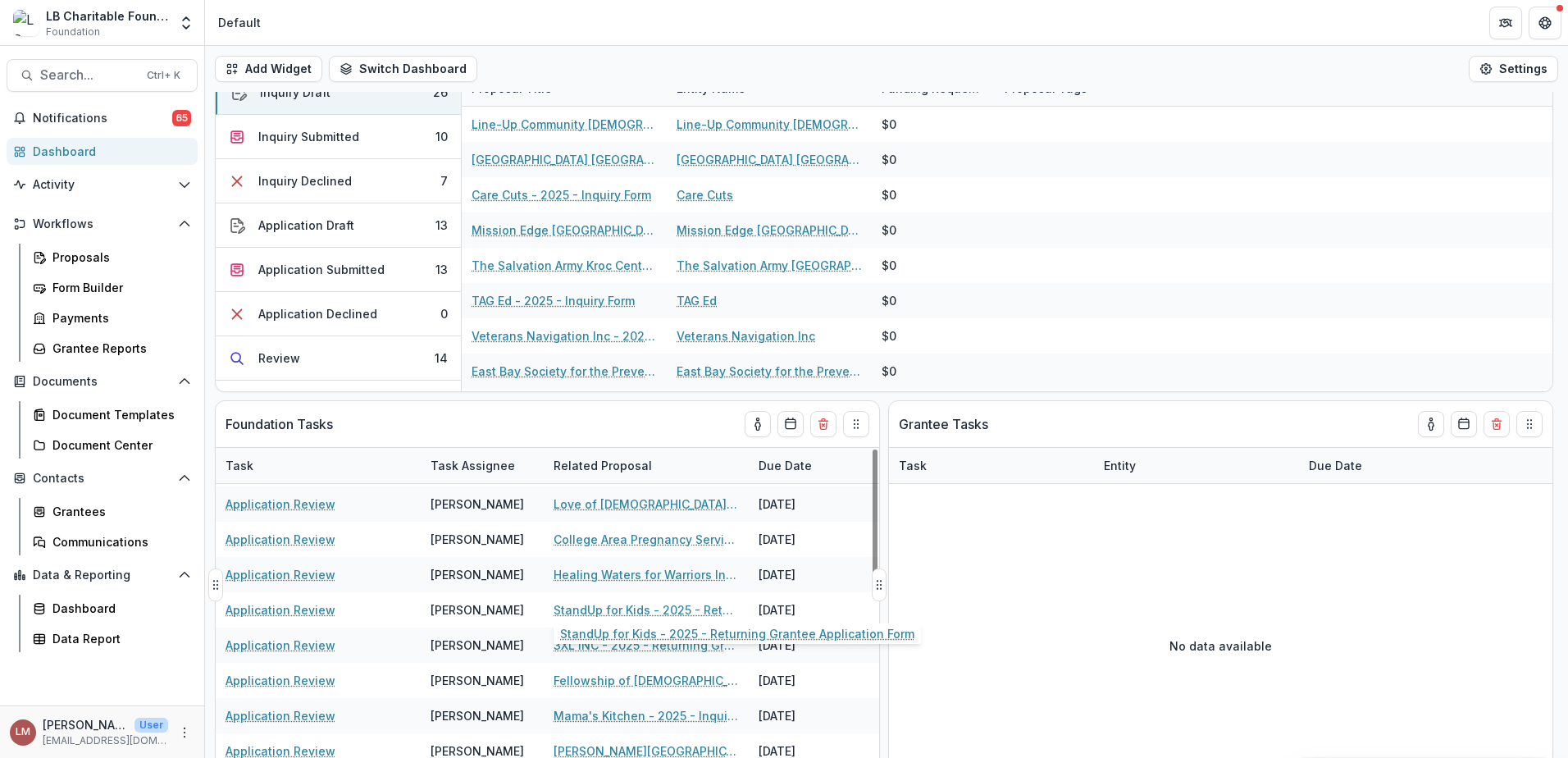
scroll to position [96, 0]
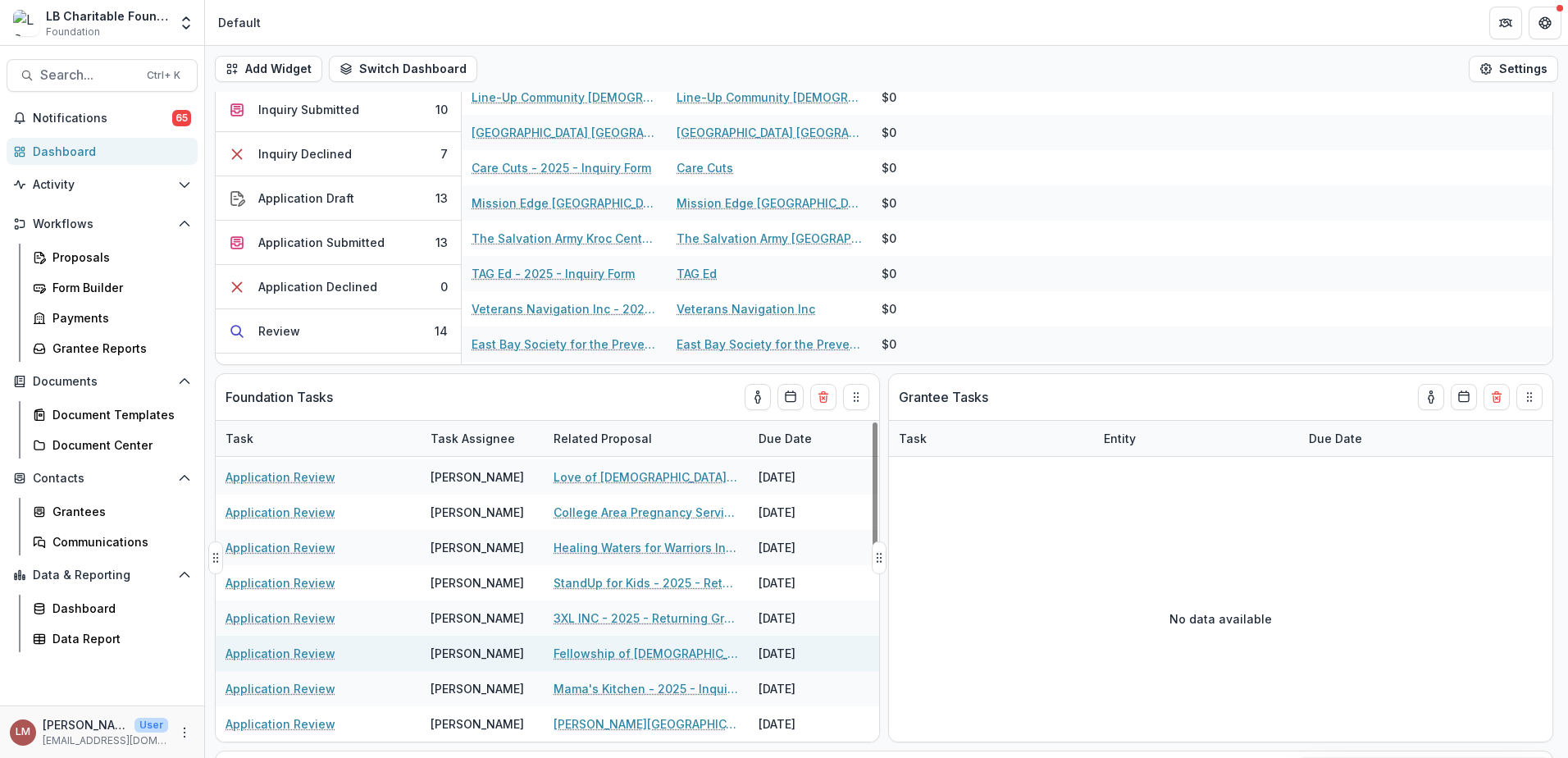
click at [599, 648] on link "Fellowship of [DEMOGRAPHIC_DATA][PERSON_NAME] - 2025 - Returning Grantee Applic…" at bounding box center [646, 653] width 185 height 17
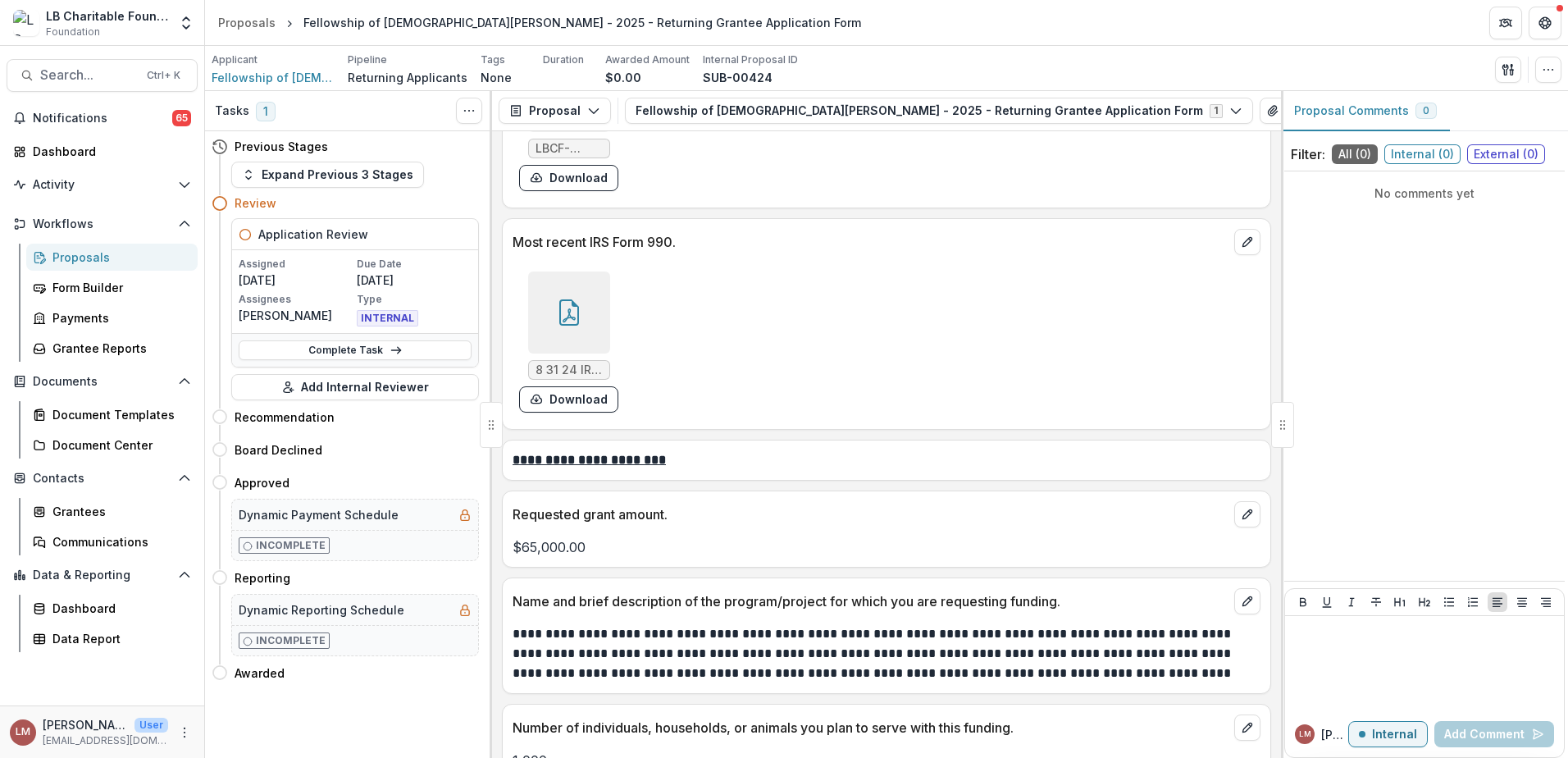
scroll to position [631, 0]
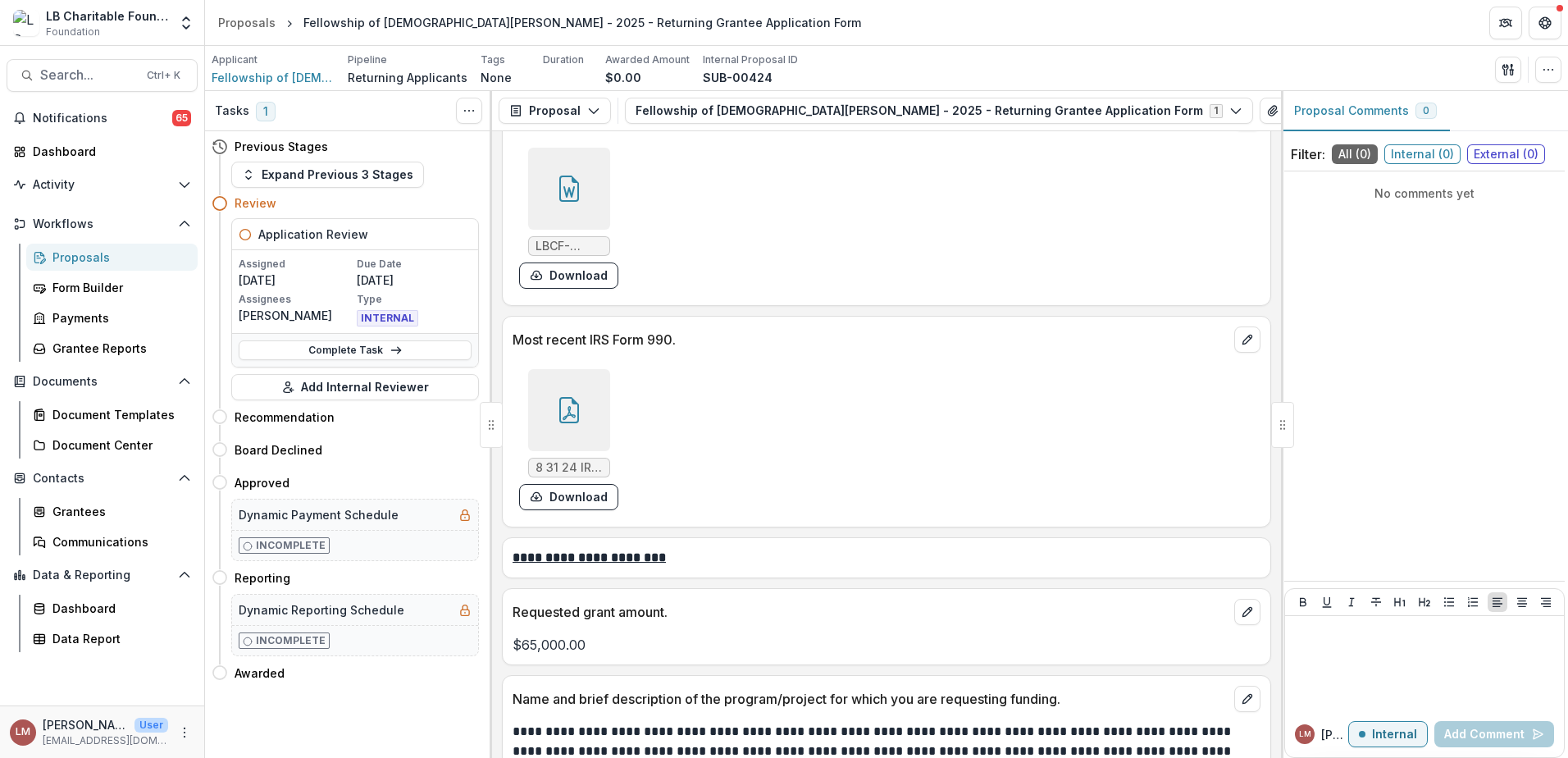
click at [555, 204] on div at bounding box center [569, 189] width 82 height 82
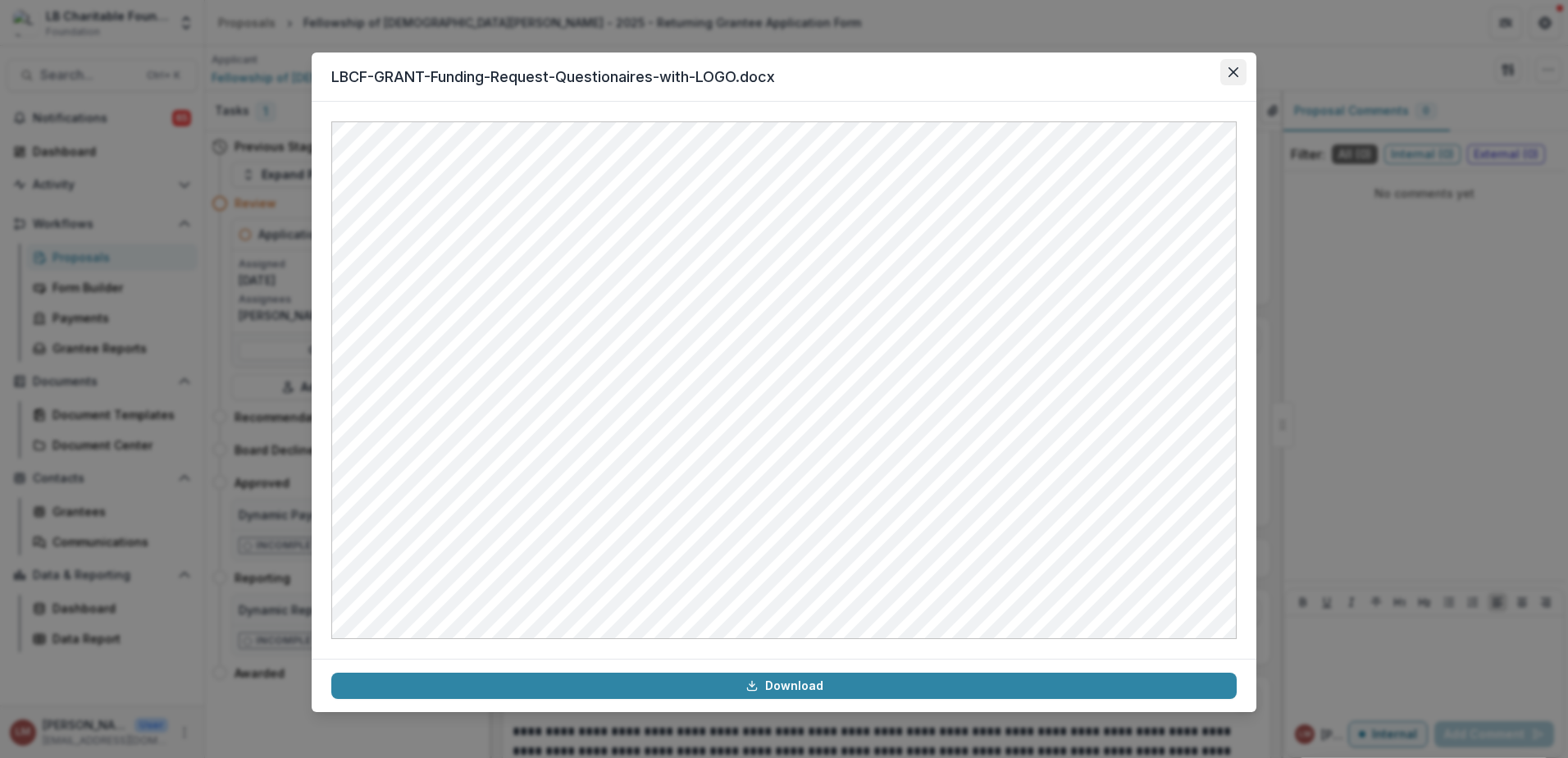
click at [1232, 73] on icon "Close" at bounding box center [1233, 72] width 10 height 10
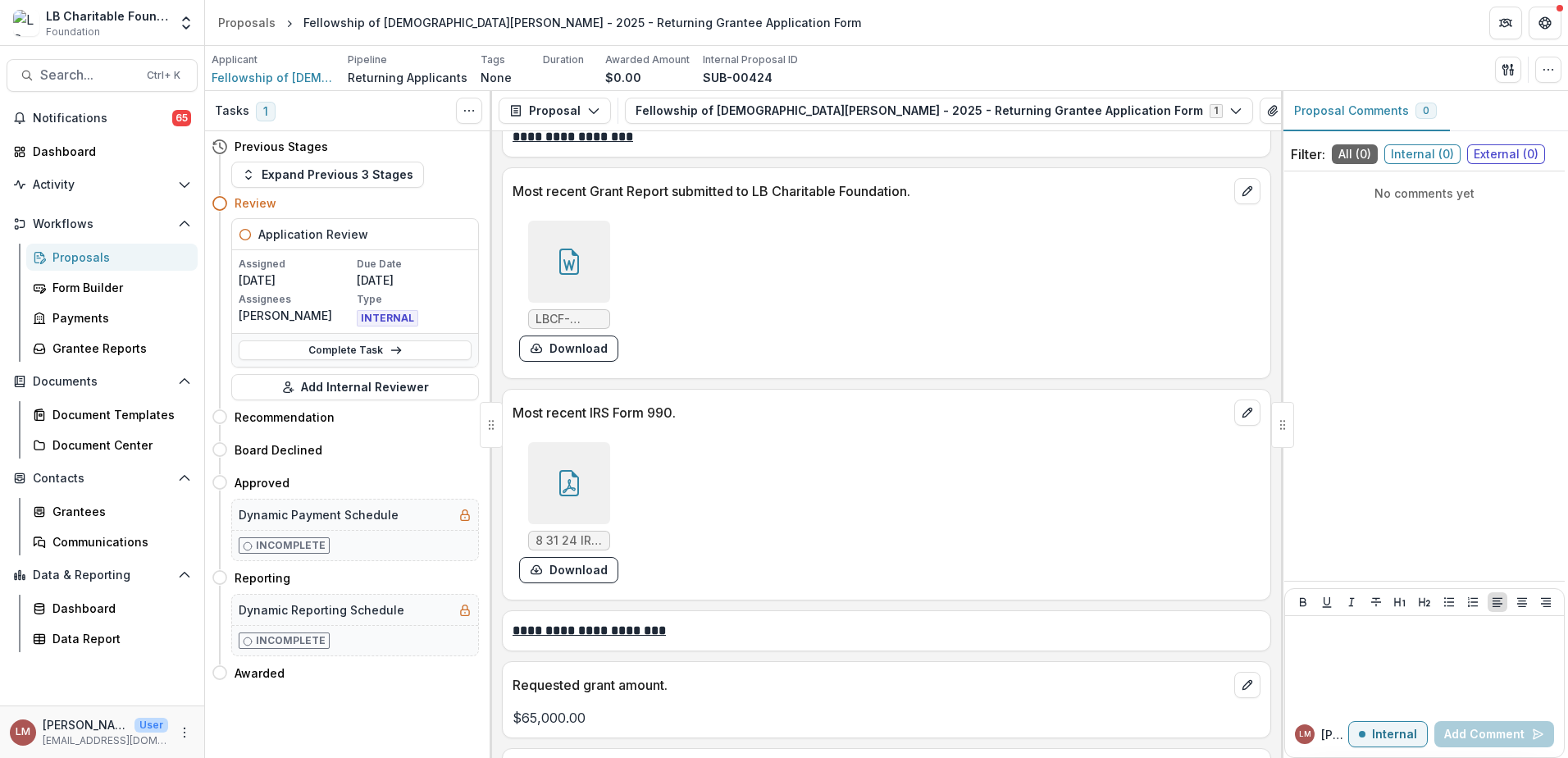
scroll to position [586, 0]
